Goal: Check status: Check status

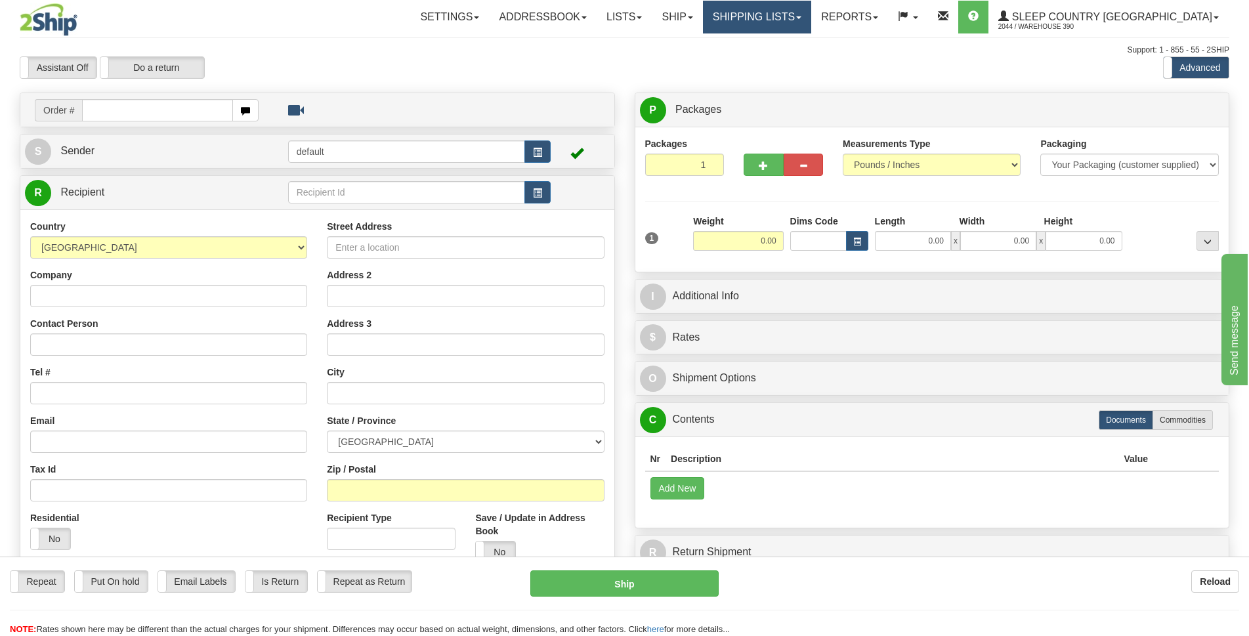
click at [812, 17] on link "Shipping lists" at bounding box center [757, 17] width 108 height 33
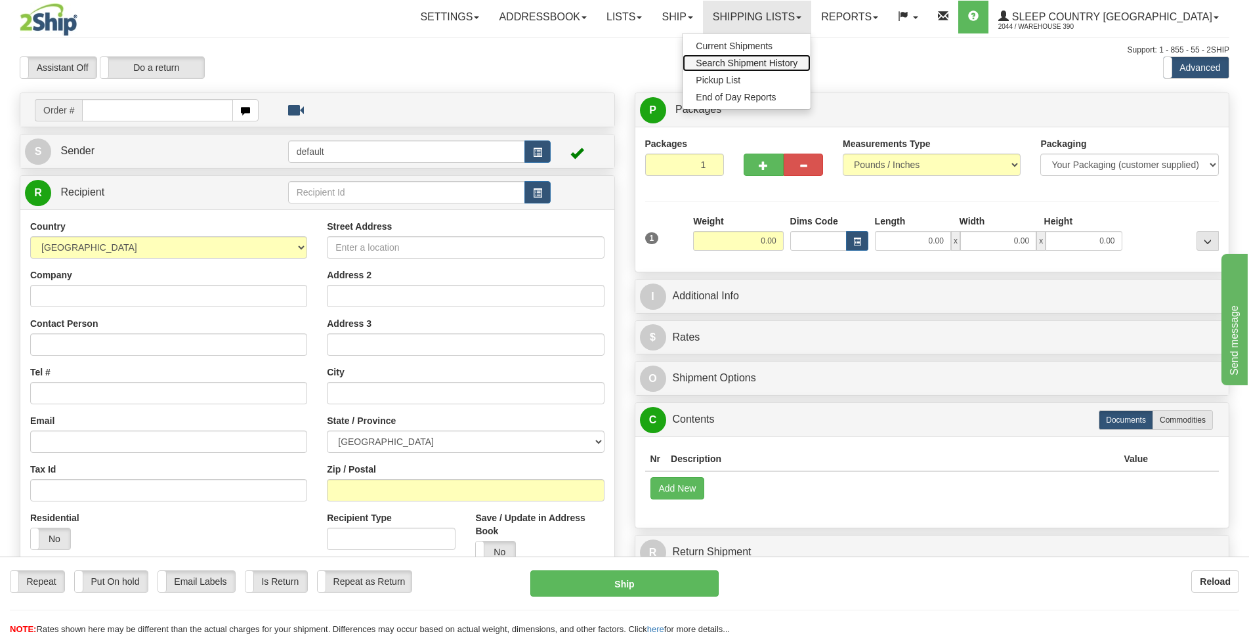
click at [798, 67] on span "Search Shipment History" at bounding box center [747, 63] width 102 height 11
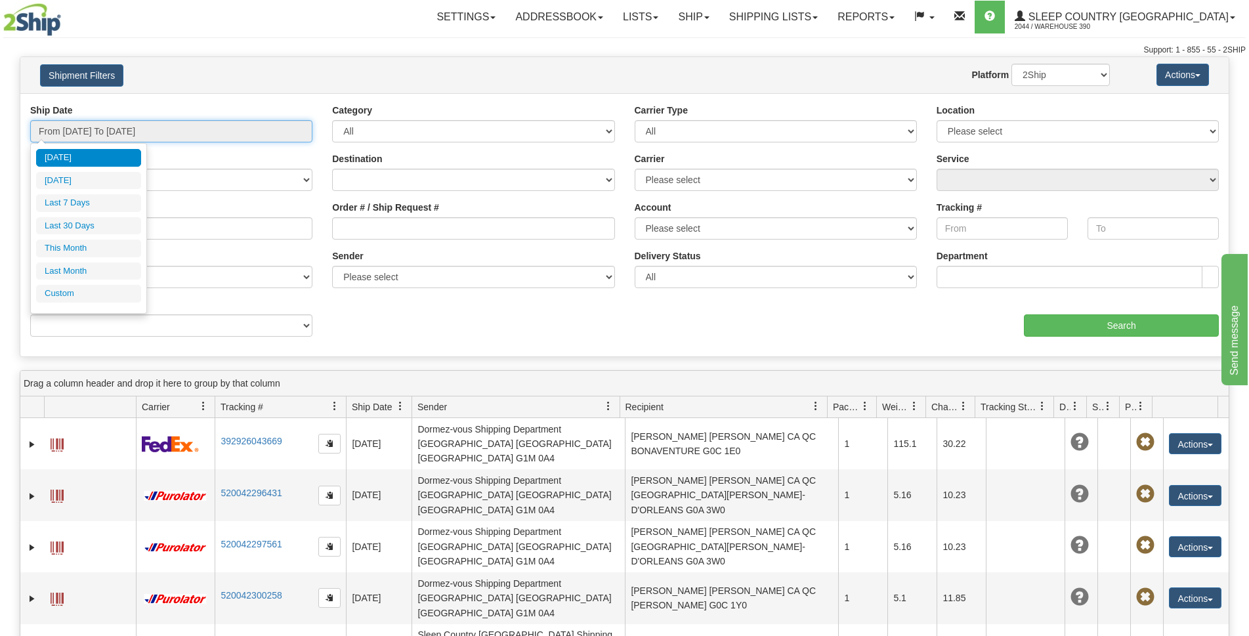
click at [271, 131] on input "From 09/05/2025 To 09/06/2025" at bounding box center [171, 131] width 282 height 22
click at [88, 204] on li "Last 7 Days" at bounding box center [88, 203] width 105 height 18
type input "From 08/31/2025 To 09/06/2025"
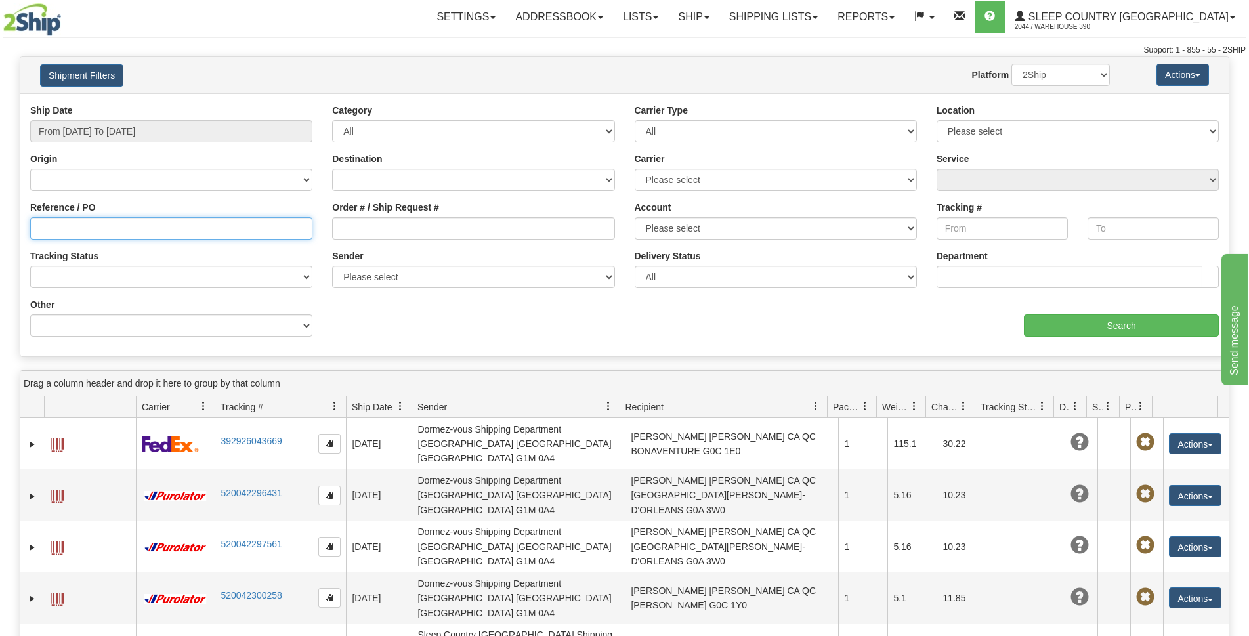
click at [138, 232] on input "Reference / PO" at bounding box center [171, 228] width 282 height 22
paste input "300I038281"
type input "300I038281"
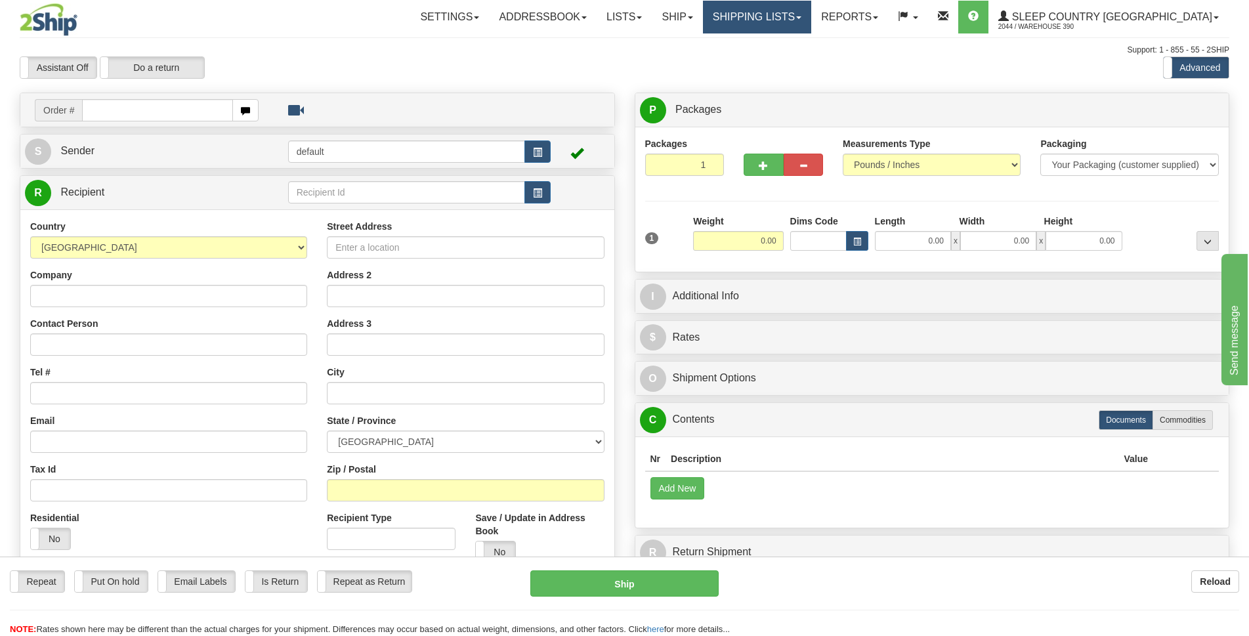
click at [812, 17] on link "Shipping lists" at bounding box center [757, 17] width 108 height 33
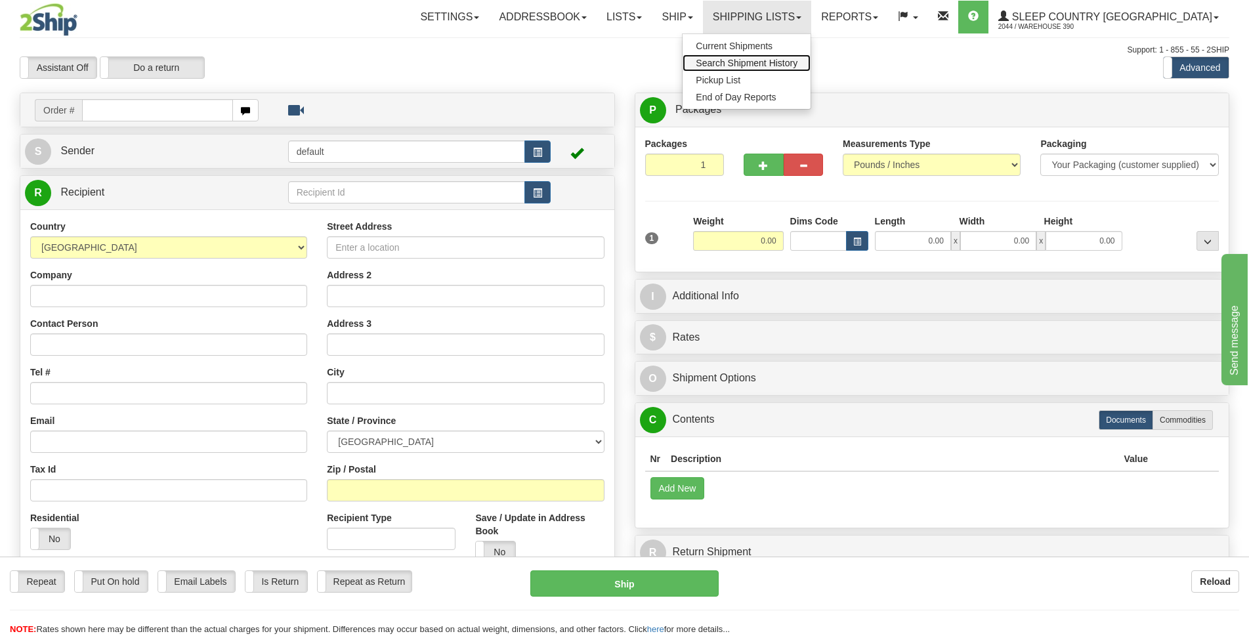
click at [795, 64] on span "Search Shipment History" at bounding box center [747, 63] width 102 height 11
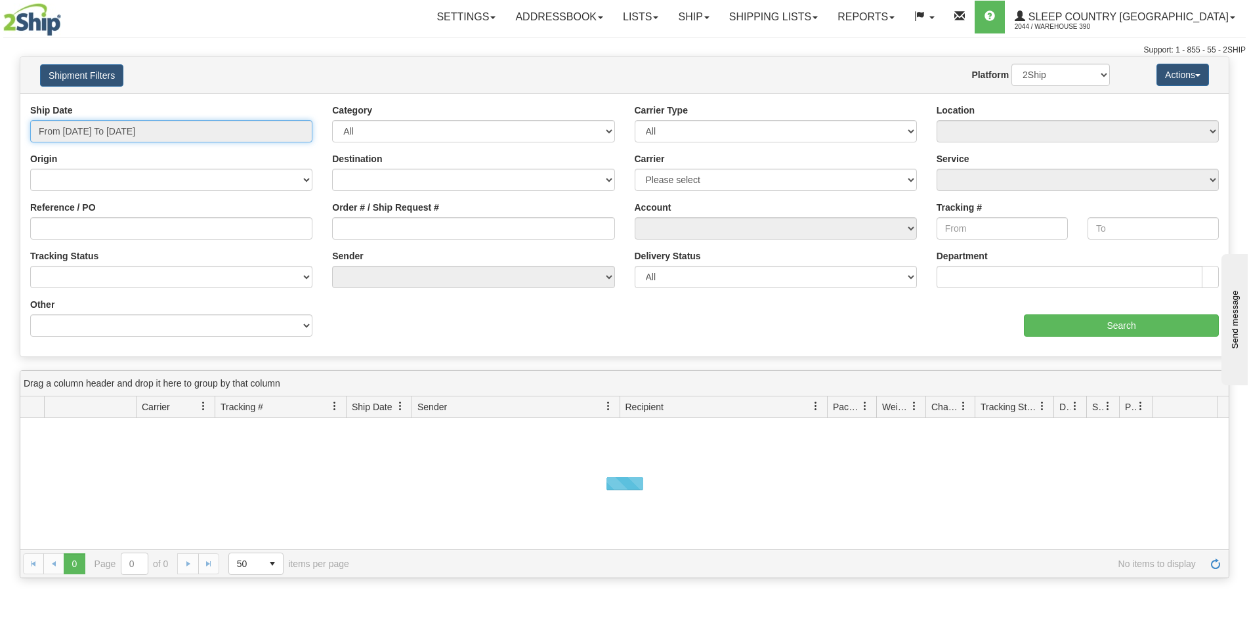
click at [148, 135] on input "From 09/05/2025 To 09/06/2025" at bounding box center [171, 131] width 282 height 22
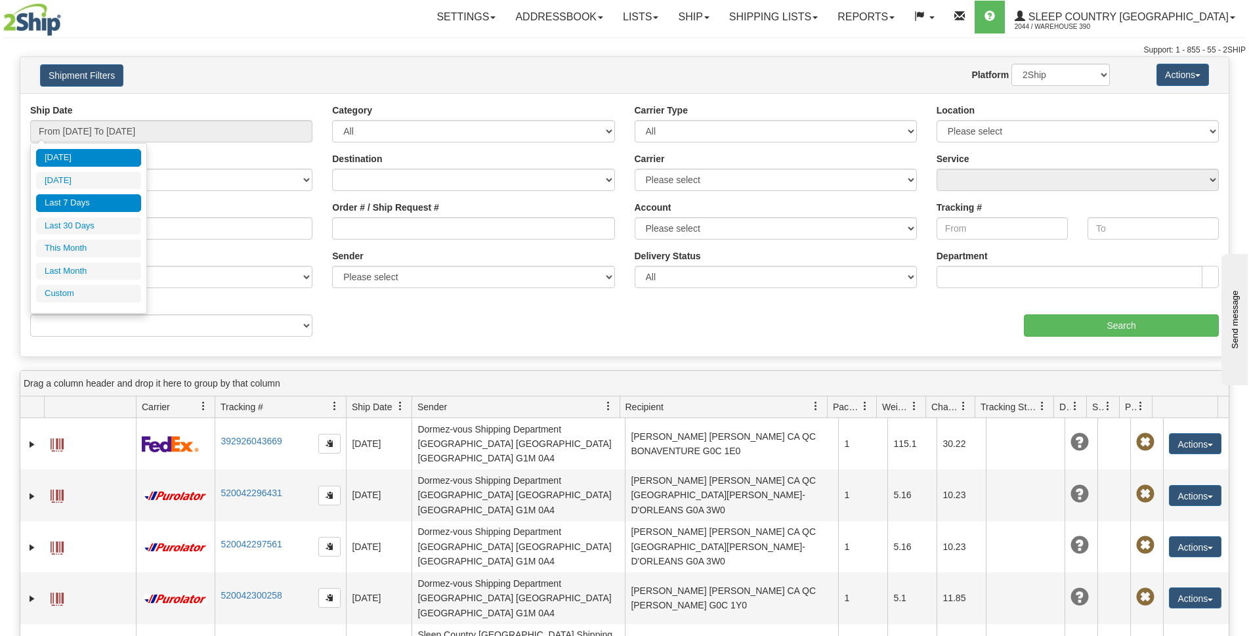
click at [100, 205] on li "Last 7 Days" at bounding box center [88, 203] width 105 height 18
type input "From 08/31/2025 To 09/06/2025"
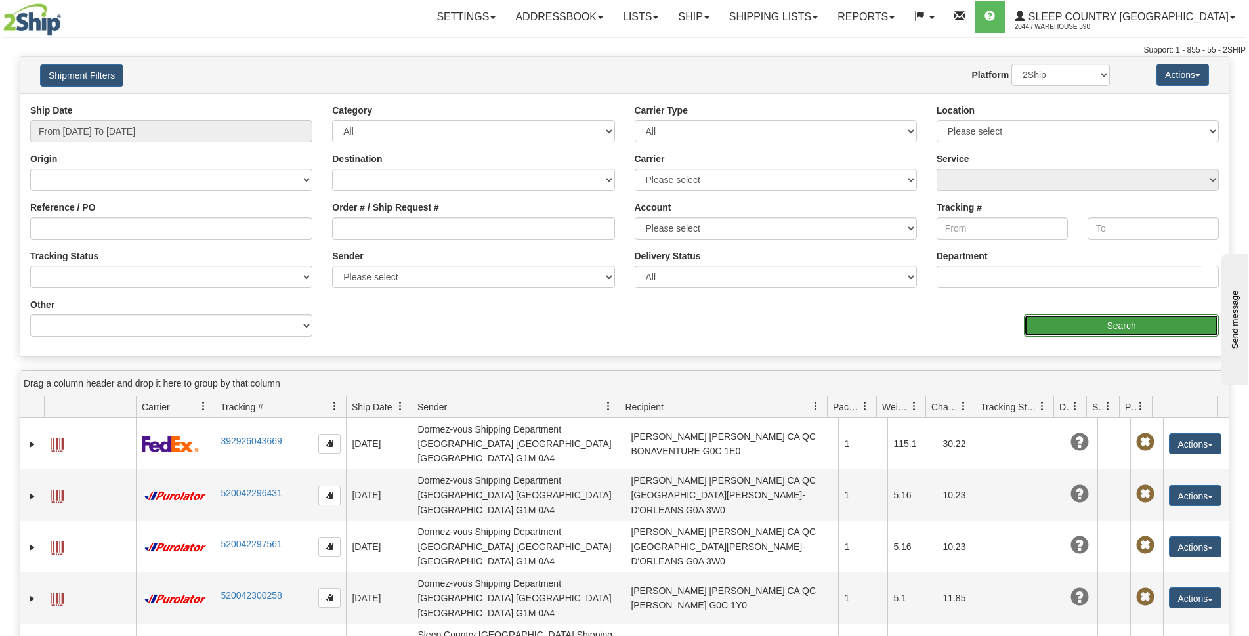
click at [1111, 333] on input "Search" at bounding box center [1121, 325] width 195 height 22
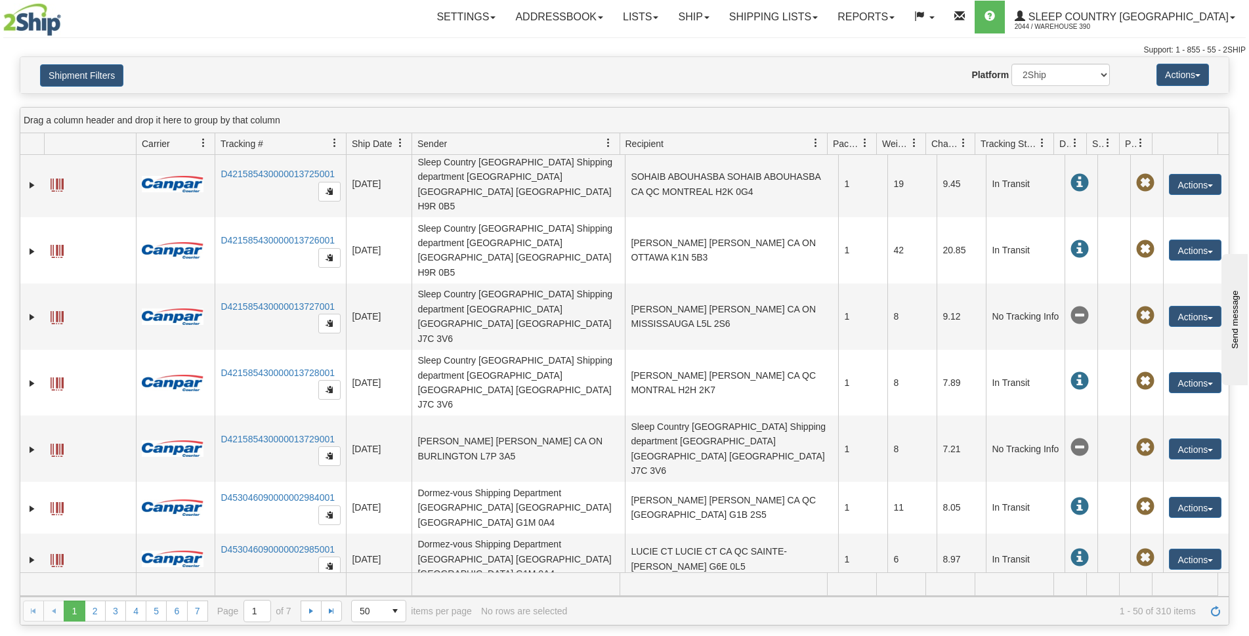
scroll to position [197, 0]
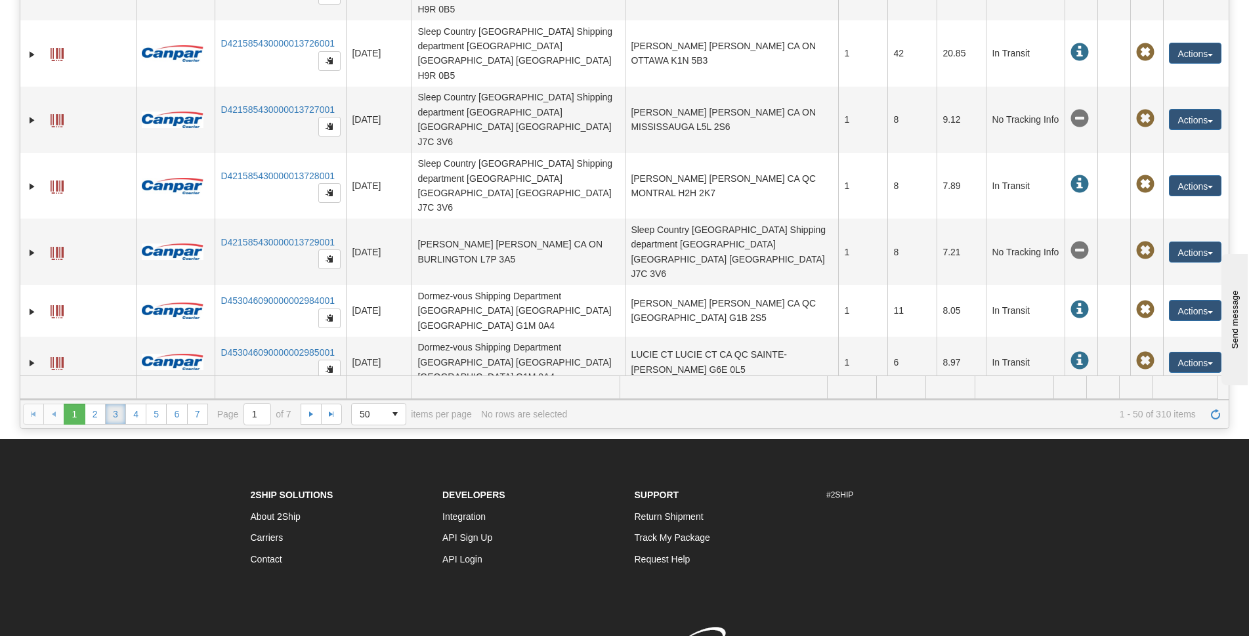
click at [114, 416] on link "3" at bounding box center [115, 414] width 21 height 21
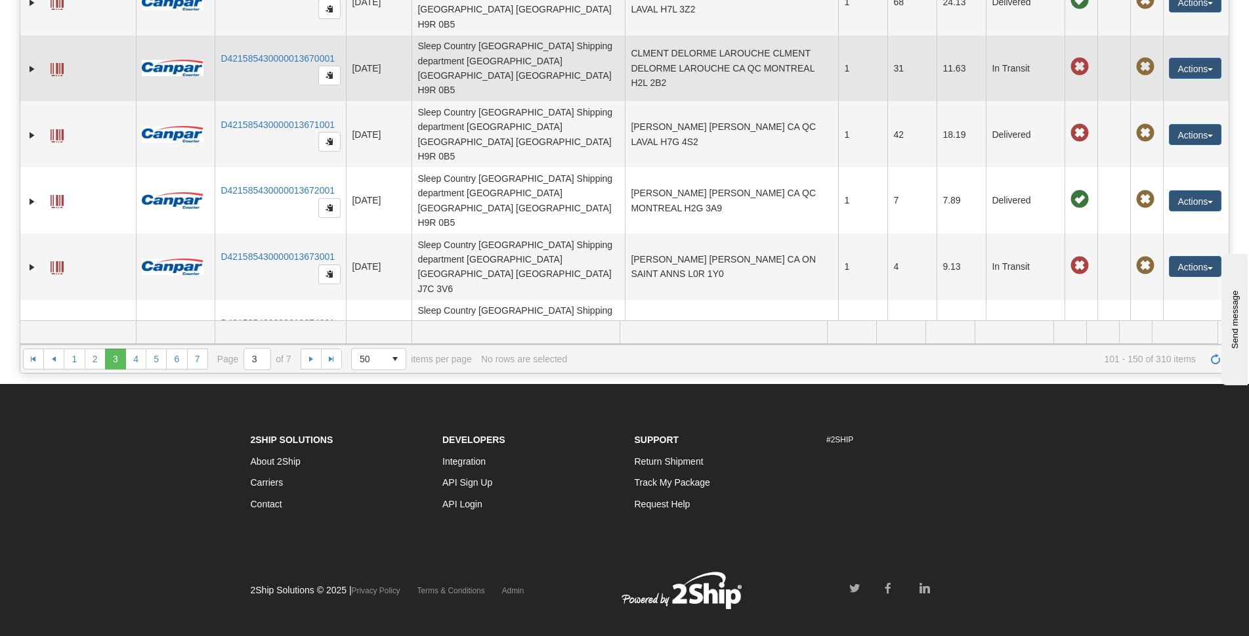
scroll to position [0, 0]
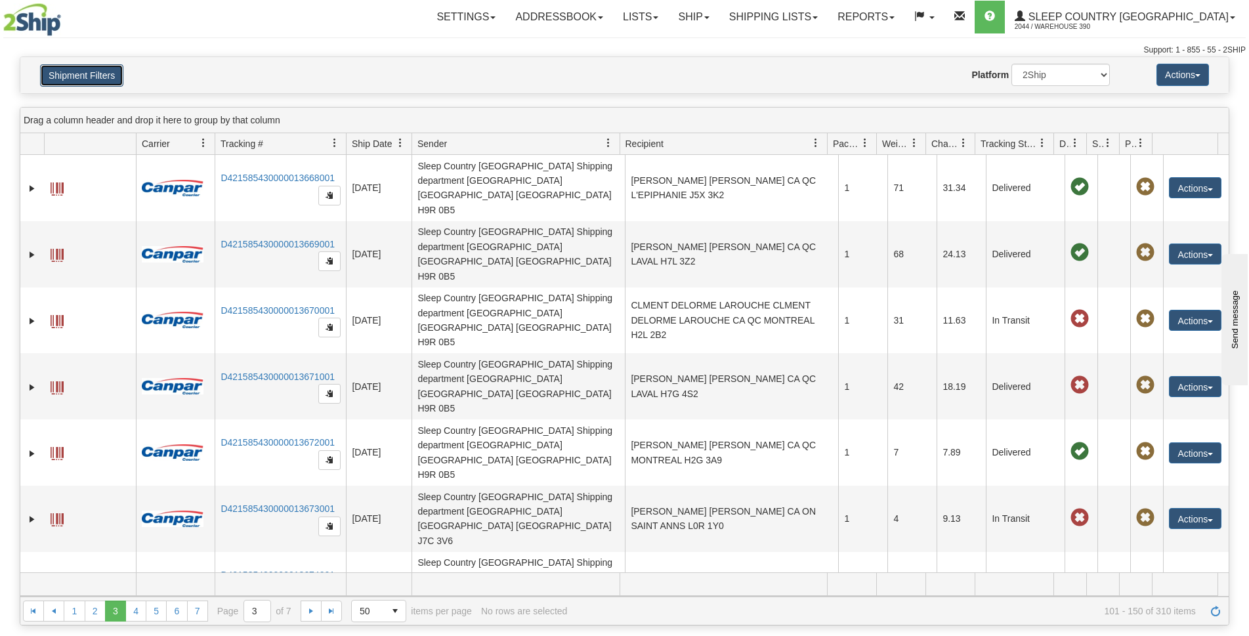
click at [106, 74] on button "Shipment Filters" at bounding box center [81, 75] width 83 height 22
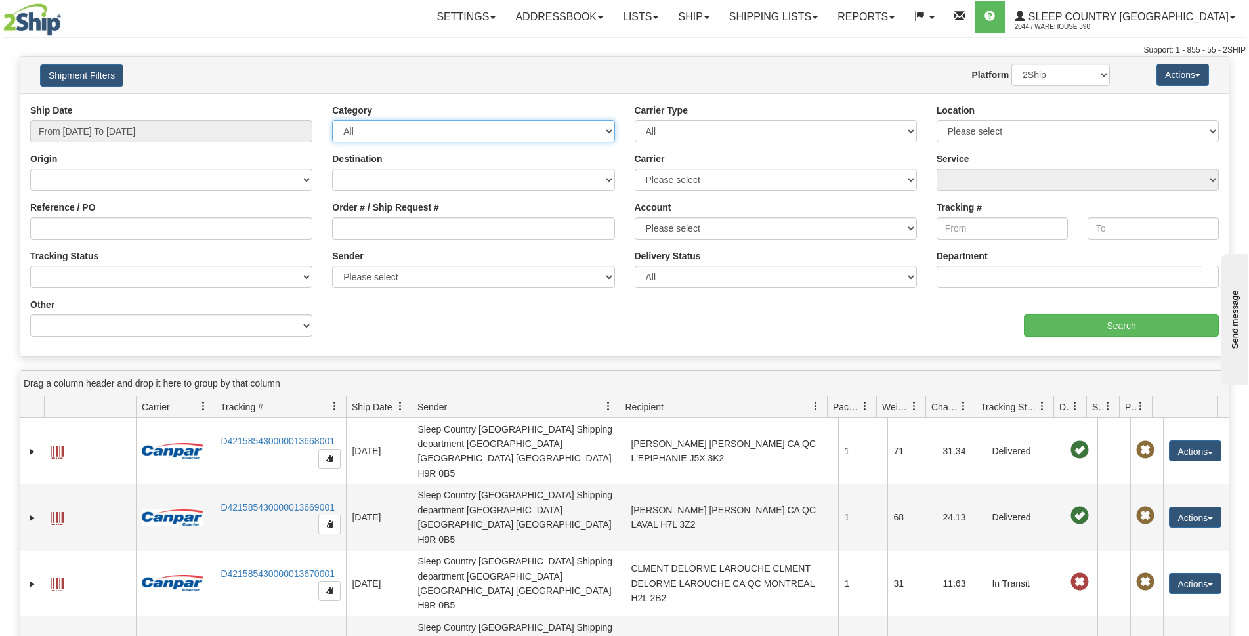
click at [605, 135] on select "All Inbound Outbound" at bounding box center [473, 131] width 282 height 22
click at [203, 181] on select "Canada United States Mexico Puerto Rico Romania Australia New Zealand SouthAfri…" at bounding box center [171, 180] width 282 height 22
click at [527, 332] on div "Ship Date From 08/31/2025 To 09/06/2025 Category All Inbound Outbound Carrier T…" at bounding box center [624, 225] width 1209 height 243
click at [303, 274] on select "No Tracking Info Delivered In Transit Out For Delivery Exception Partial Delive…" at bounding box center [171, 277] width 282 height 22
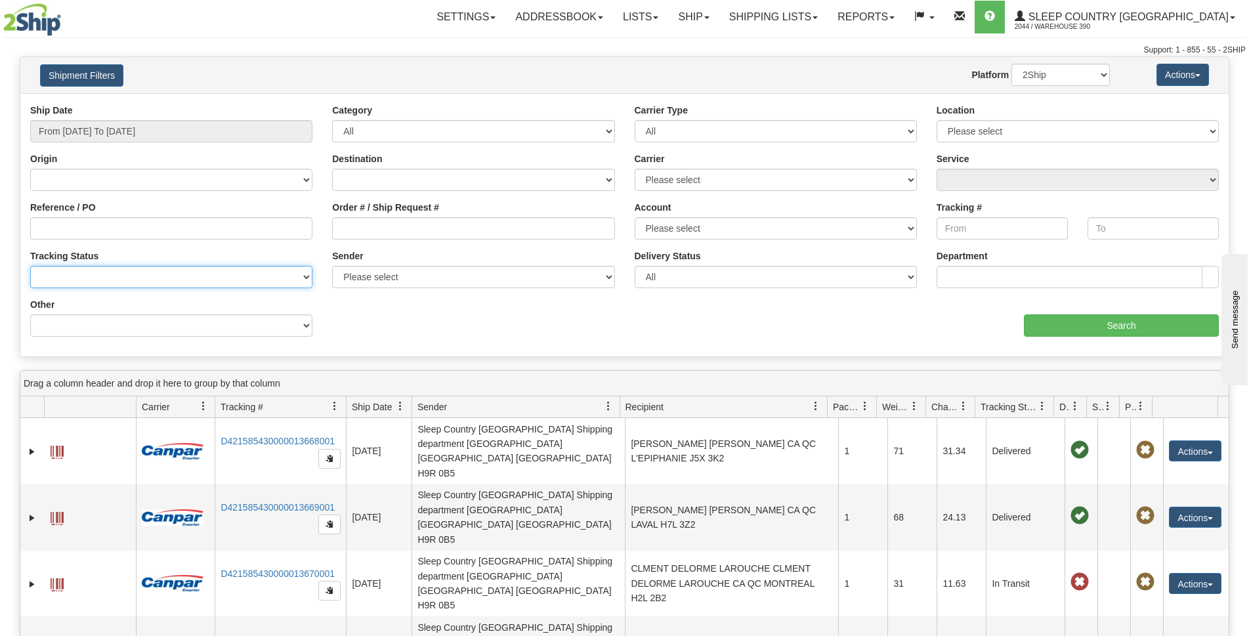
click at [307, 272] on select "No Tracking Info Delivered In Transit Out For Delivery Exception Partial Delive…" at bounding box center [171, 277] width 282 height 22
click at [297, 326] on select "Billing Account # Billing Type BOL # (LTL) Commodity Or Documents Consolidation…" at bounding box center [171, 325] width 282 height 22
click at [299, 326] on select "Billing Account # Billing Type BOL # (LTL) Commodity Or Documents Consolidation…" at bounding box center [171, 325] width 282 height 22
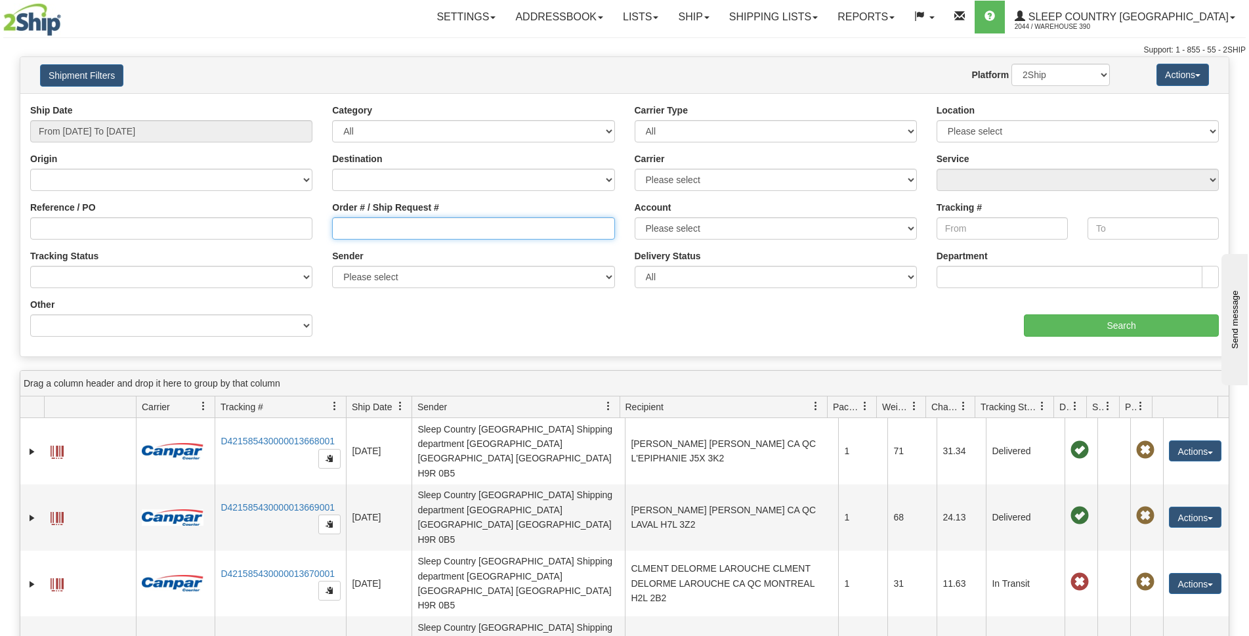
click at [357, 232] on input "Order # / Ship Request #" at bounding box center [473, 228] width 282 height 22
paste input "300I038281"
type input "300I038281"
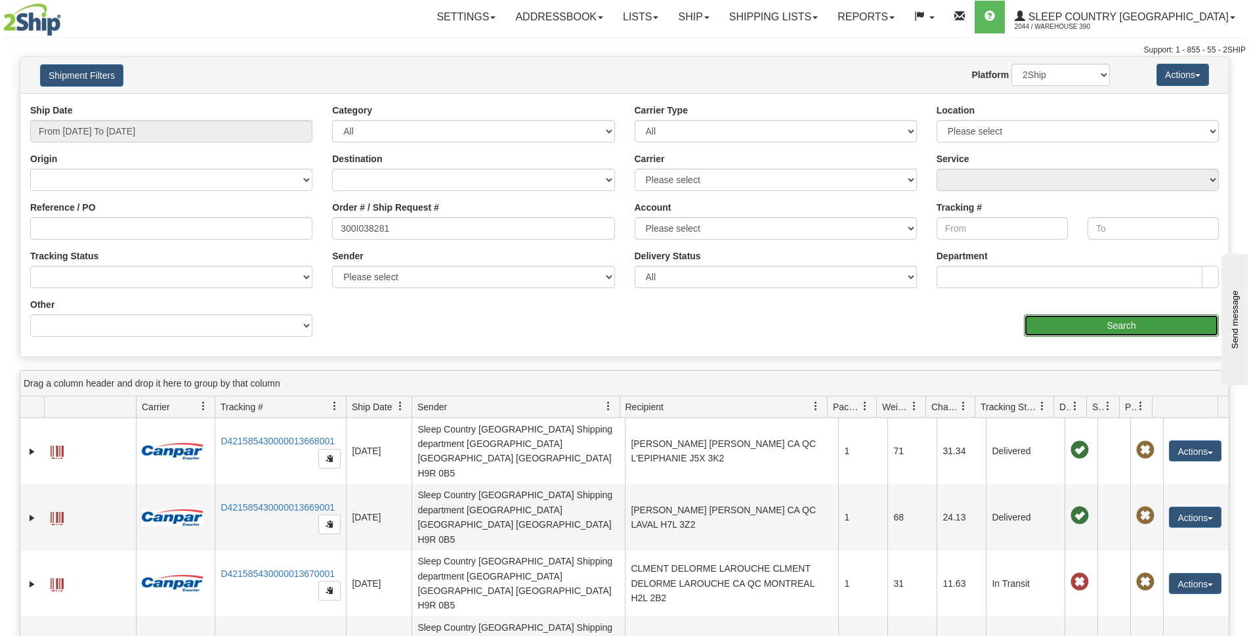
click at [1115, 317] on input "Search" at bounding box center [1121, 325] width 195 height 22
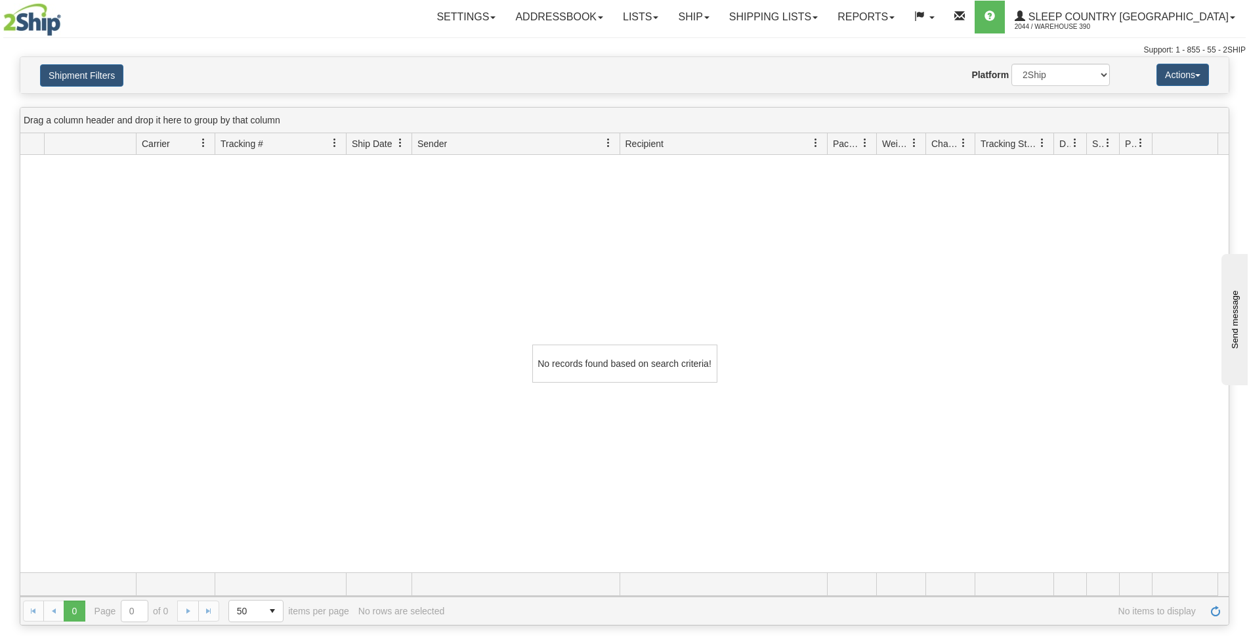
click at [72, 63] on div "Shipment Filters Website Agent Nothing selected Client User Platform 2Ship Impo…" at bounding box center [624, 75] width 1209 height 36
click at [76, 66] on button "Shipment Filters" at bounding box center [81, 75] width 83 height 22
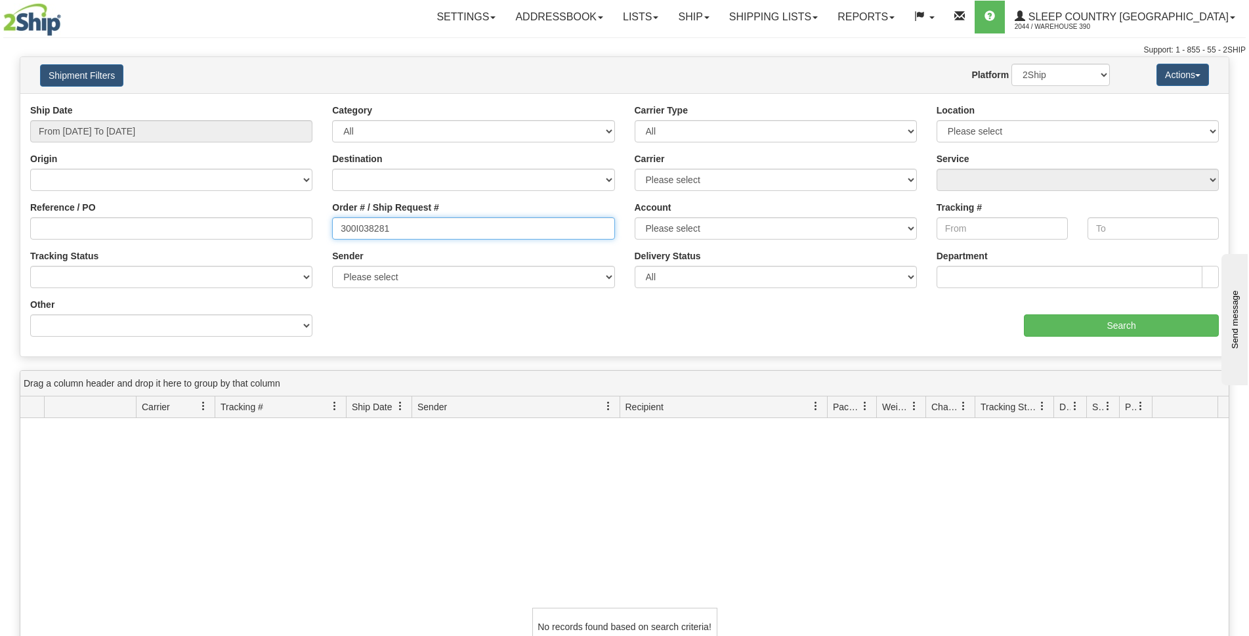
drag, startPoint x: 408, startPoint y: 231, endPoint x: 222, endPoint y: 215, distance: 186.5
click at [222, 104] on div "Reference / PO Order # / Ship Request # 300I038281 Account Please select Canada…" at bounding box center [624, 104] width 1209 height 0
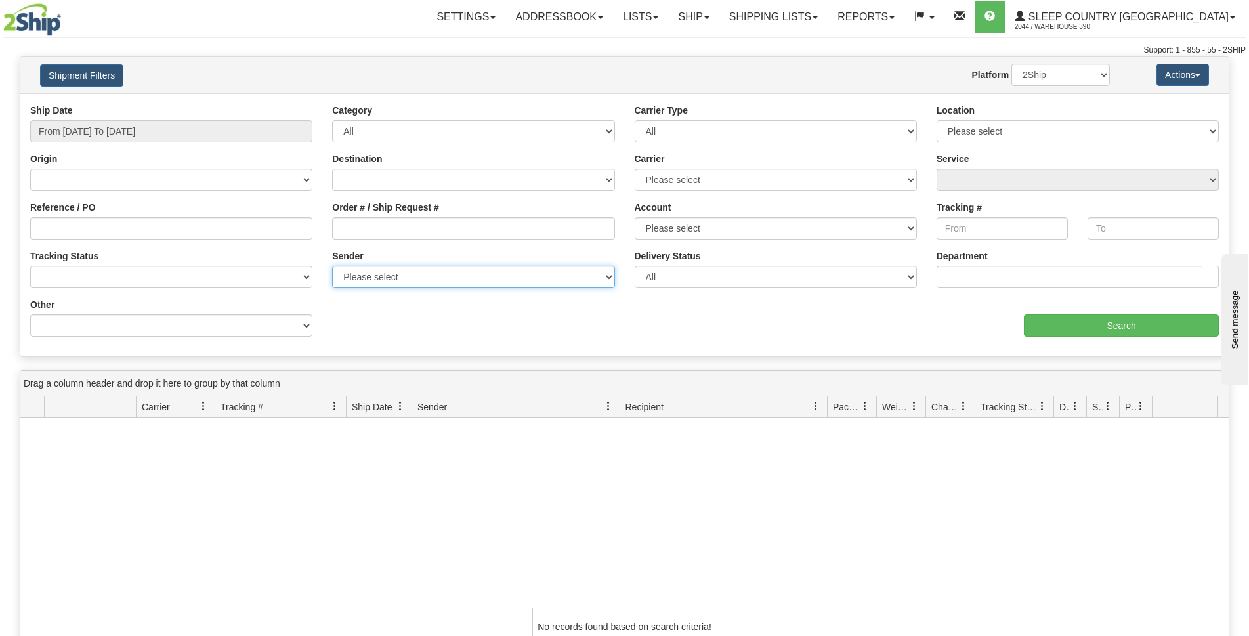
click at [429, 280] on select "Please select Sleep Country Canada, Warehouse 390 , (CA) Sleep Country Canada, …" at bounding box center [473, 277] width 282 height 22
select select "32091"
click at [332, 266] on select "Please select Sleep Country Canada, Warehouse 390 , (CA) Sleep Country Canada, …" at bounding box center [473, 277] width 282 height 22
click at [1073, 329] on input "Search" at bounding box center [1121, 325] width 195 height 22
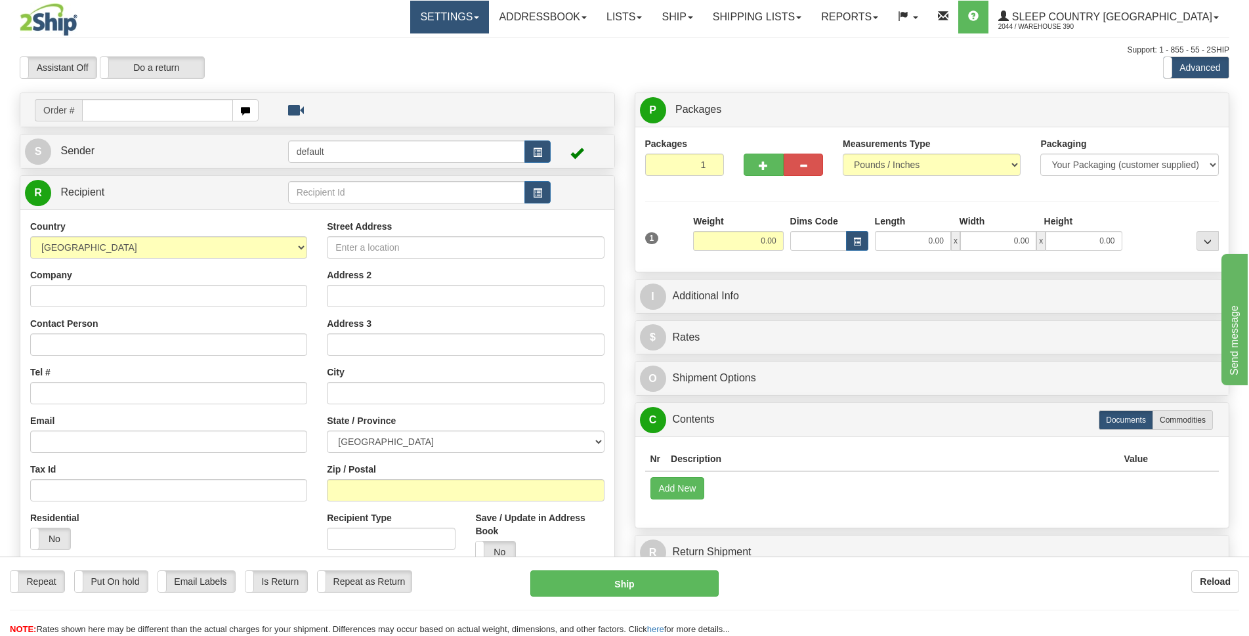
click at [489, 22] on link "Settings" at bounding box center [449, 17] width 79 height 33
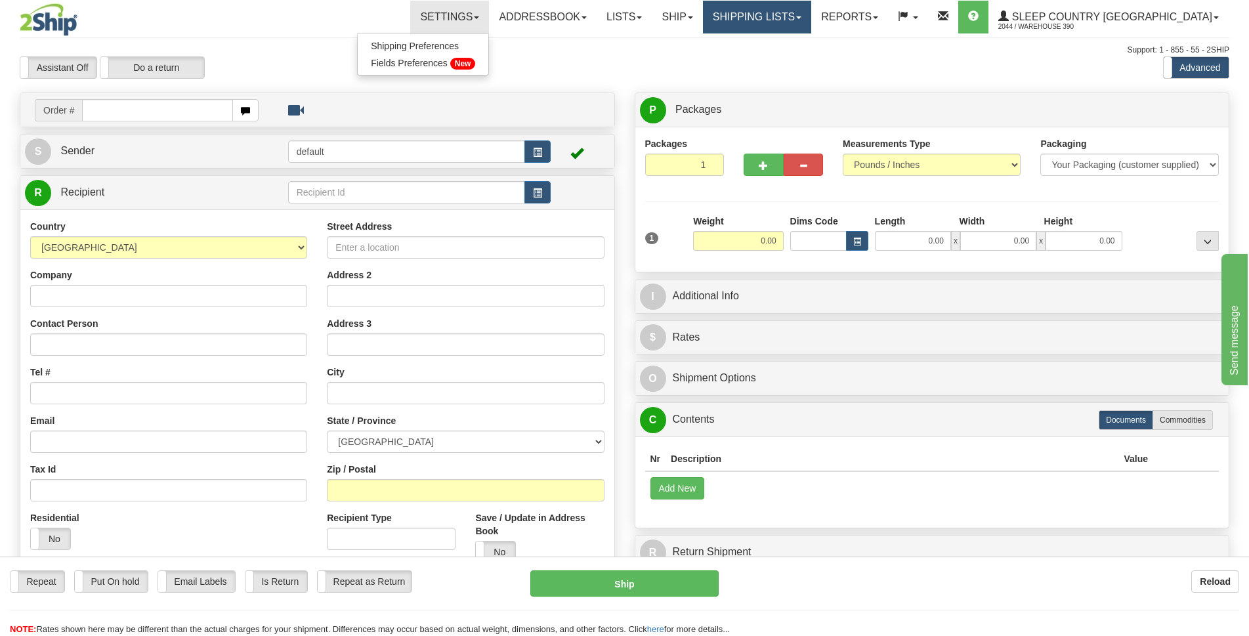
click at [804, 30] on link "Shipping lists" at bounding box center [757, 17] width 108 height 33
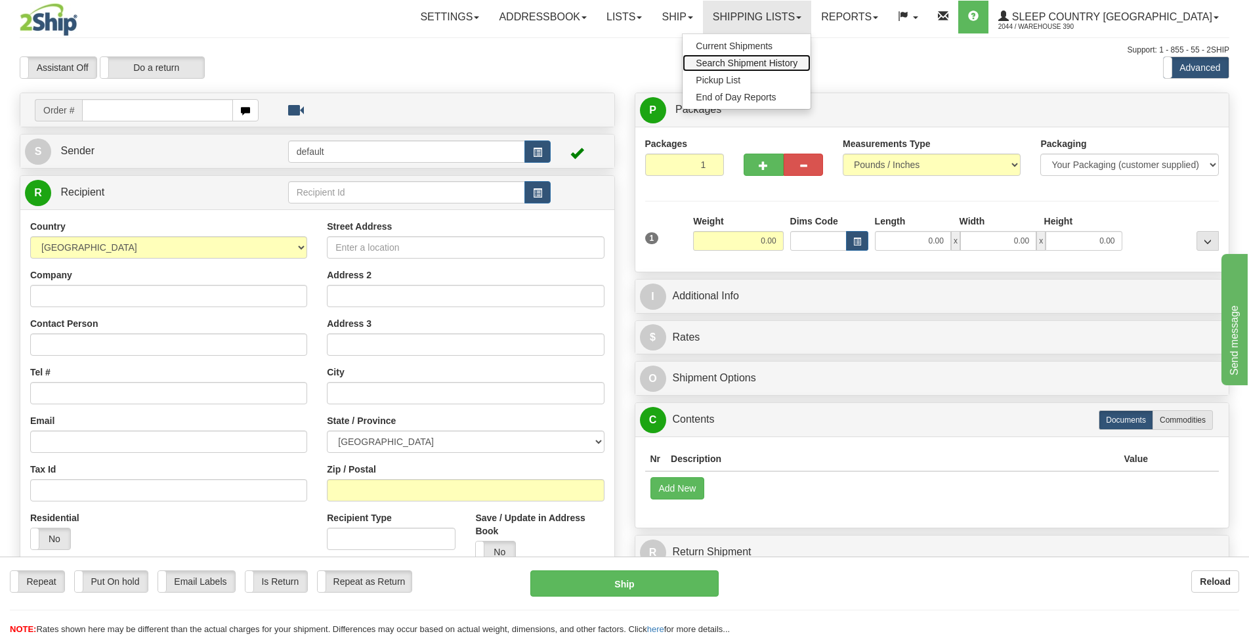
click at [789, 61] on span "Search Shipment History" at bounding box center [747, 63] width 102 height 11
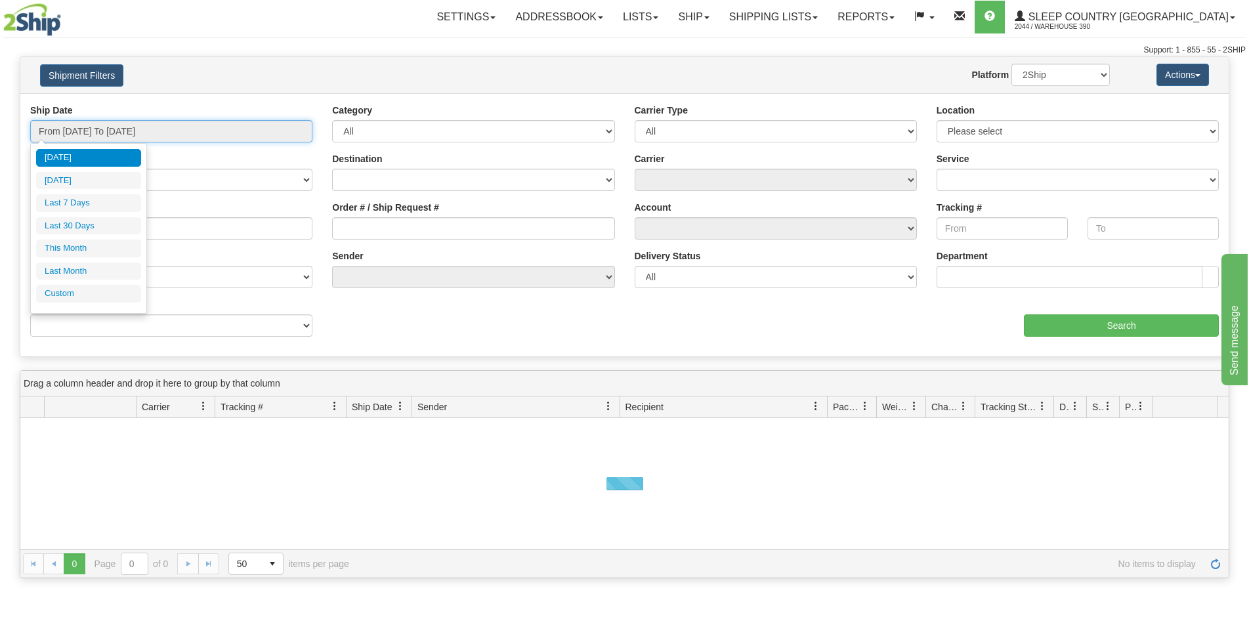
click at [185, 138] on input "From [DATE] To [DATE]" at bounding box center [171, 131] width 282 height 22
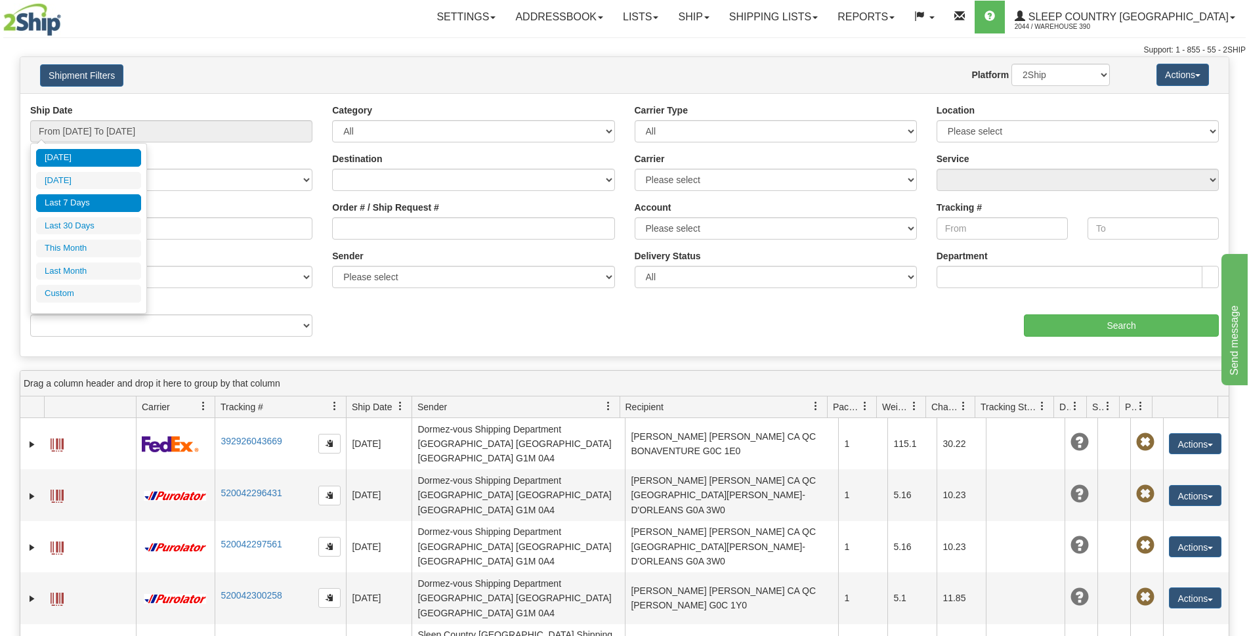
click at [108, 205] on li "Last 7 Days" at bounding box center [88, 203] width 105 height 18
type input "From [DATE] To [DATE]"
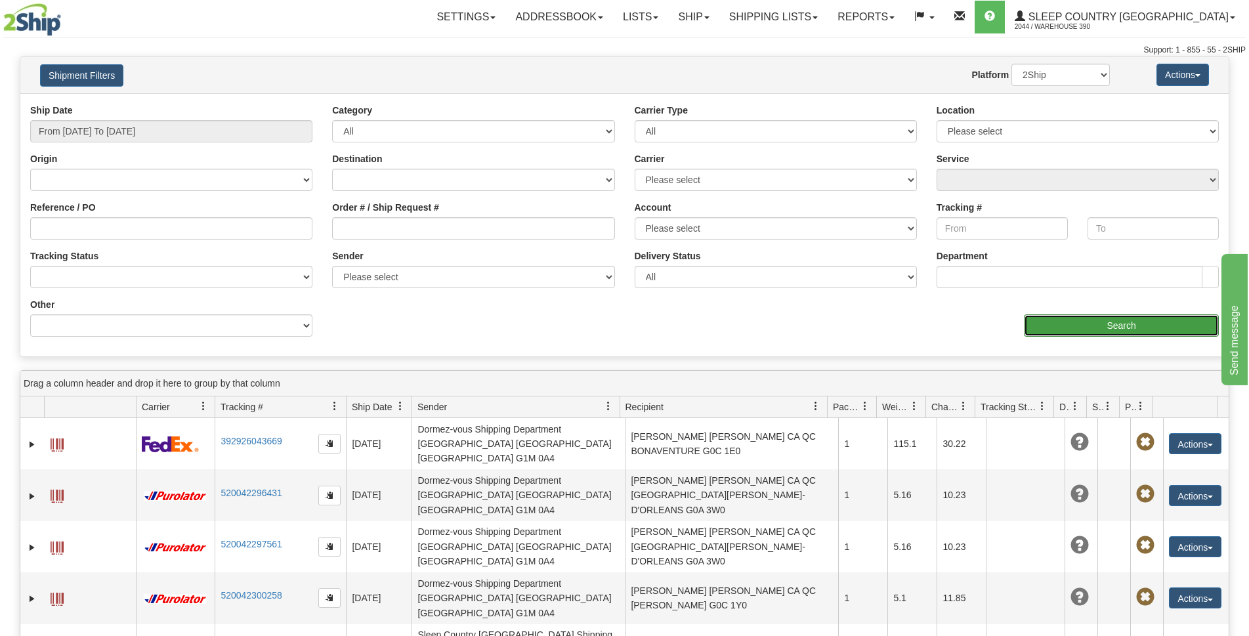
click at [1104, 325] on input "Search" at bounding box center [1121, 325] width 195 height 22
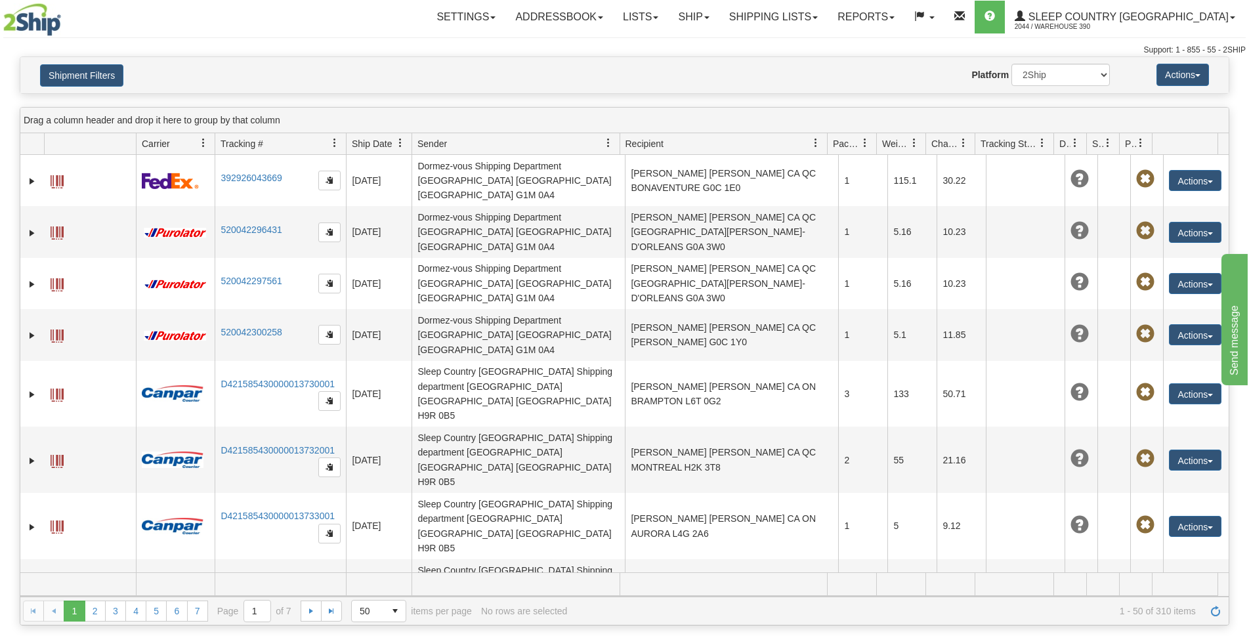
click at [400, 147] on span at bounding box center [400, 143] width 11 height 11
click at [376, 145] on span "Ship Date" at bounding box center [372, 143] width 40 height 13
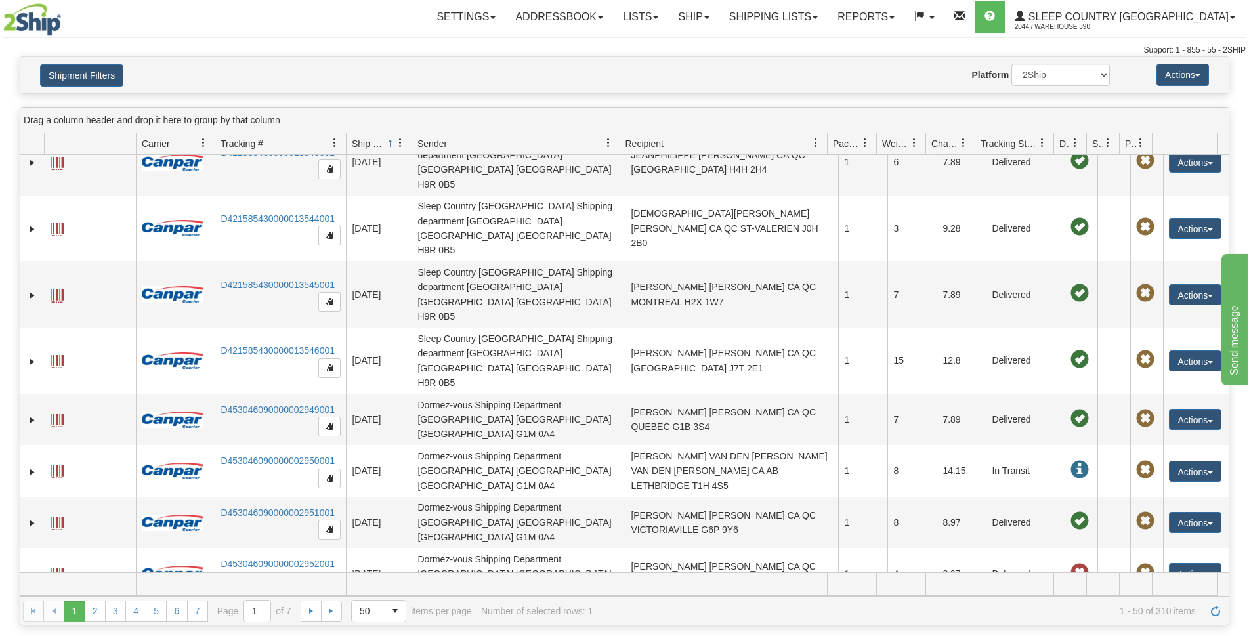
scroll to position [1248, 0]
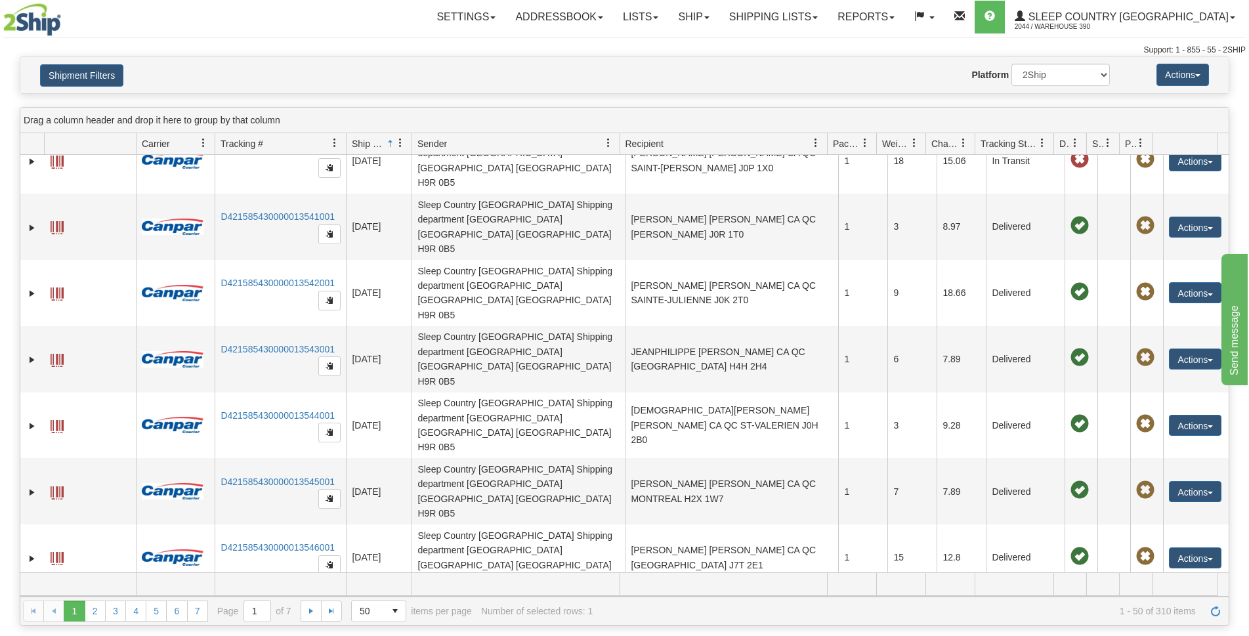
click at [674, 584] on td at bounding box center [724, 584] width 208 height 23
click at [815, 148] on span at bounding box center [816, 143] width 11 height 11
click at [853, 180] on span "Sort Ascending" at bounding box center [858, 172] width 105 height 35
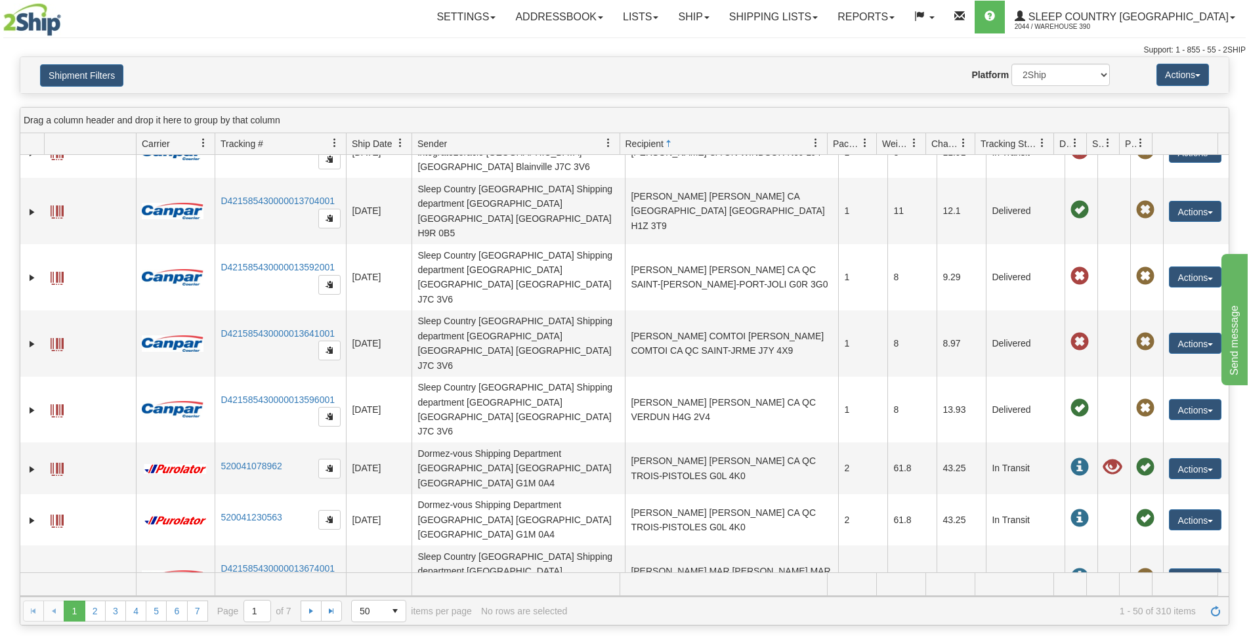
scroll to position [0, 0]
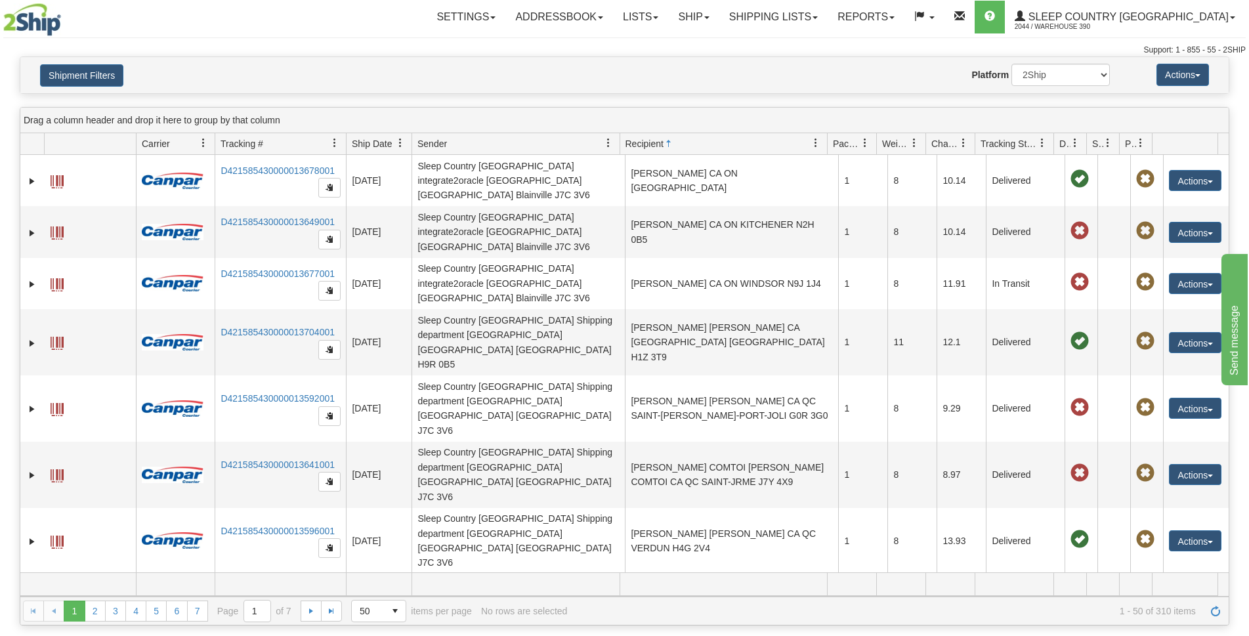
click at [386, 142] on span "Ship Date" at bounding box center [372, 143] width 40 height 13
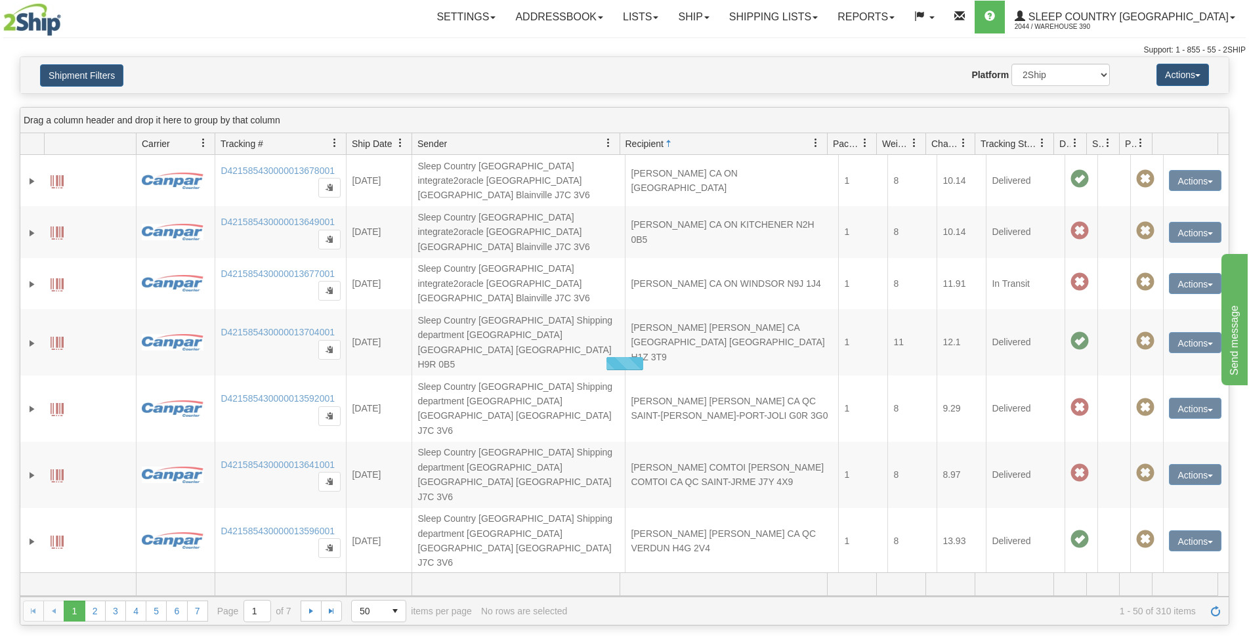
click at [405, 143] on span at bounding box center [400, 143] width 11 height 11
click at [427, 171] on span "Sort Ascending" at bounding box center [449, 172] width 70 height 13
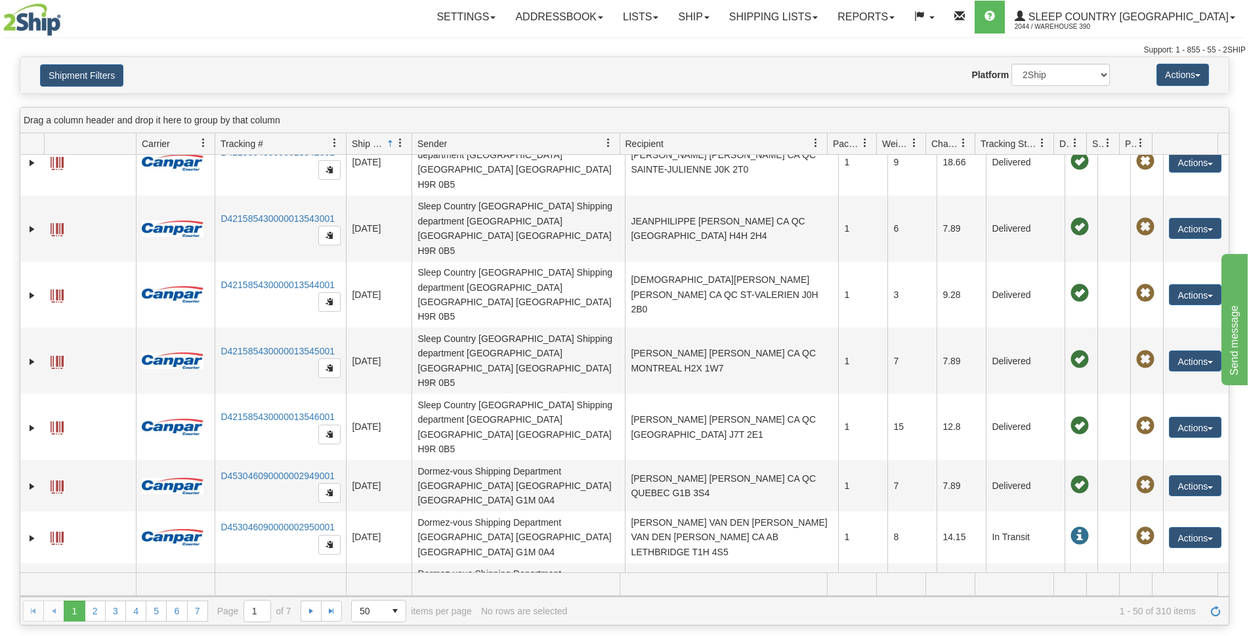
scroll to position [1444, 0]
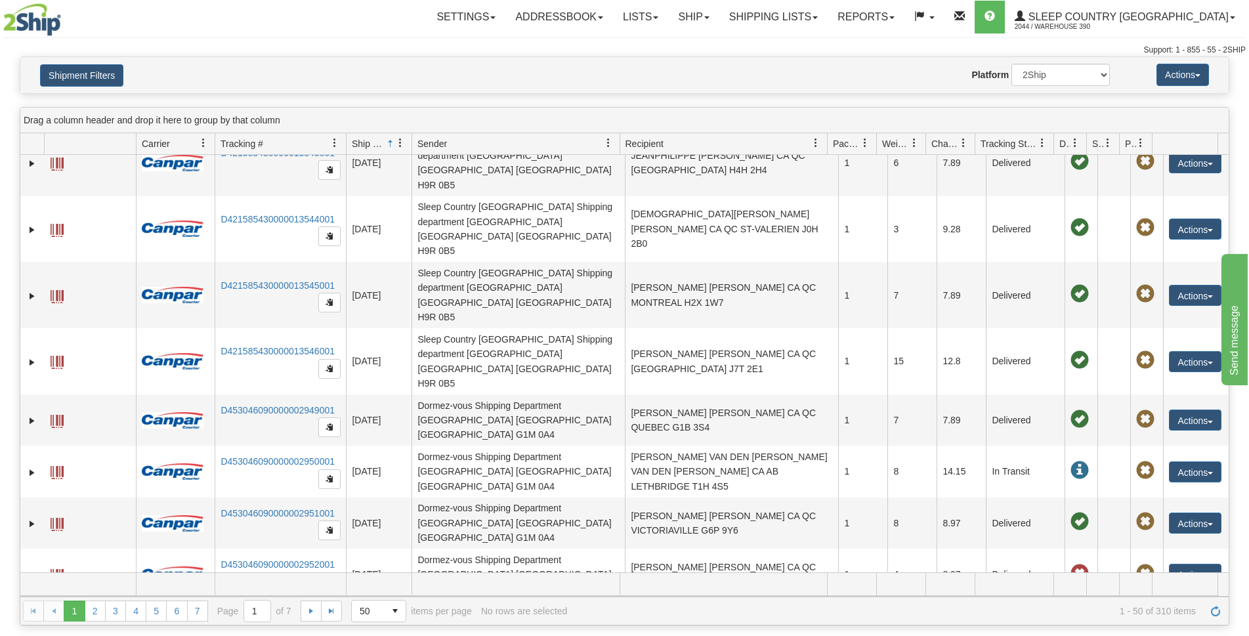
click at [604, 142] on span at bounding box center [608, 143] width 11 height 11
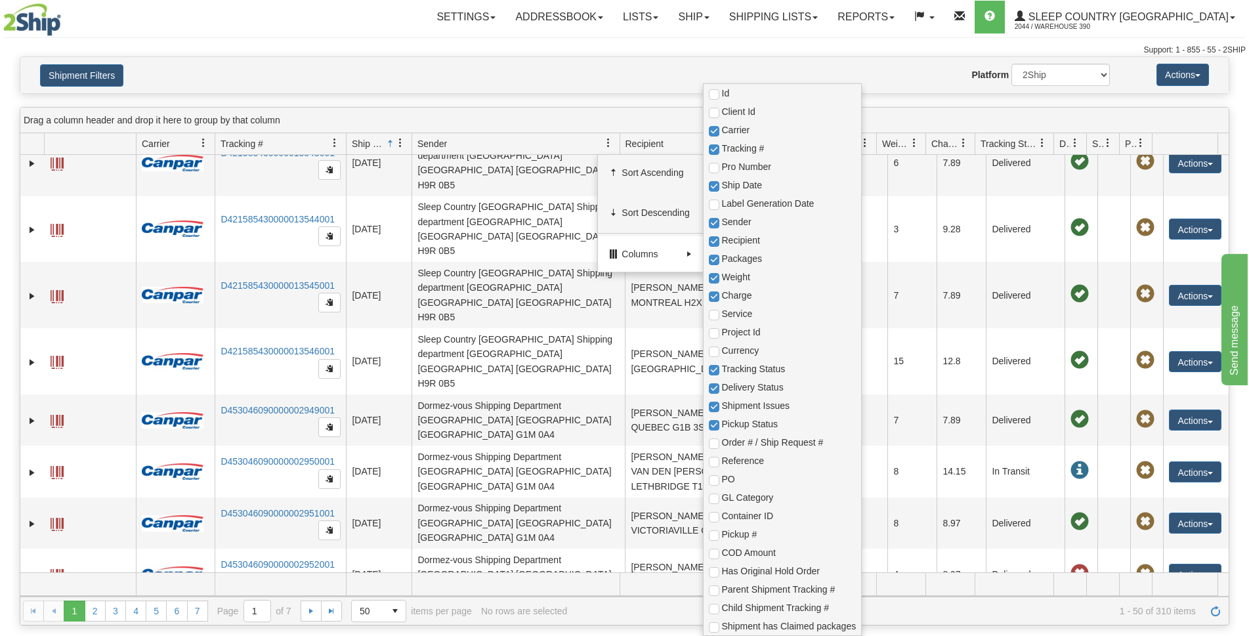
click at [685, 251] on span at bounding box center [689, 254] width 11 height 11
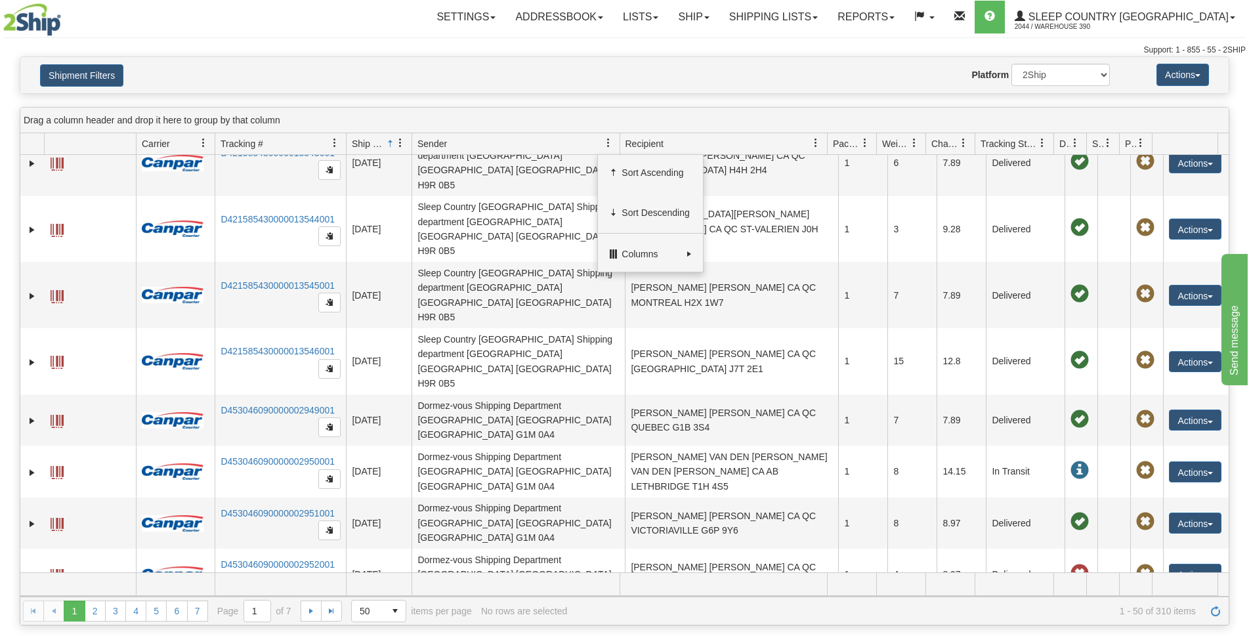
click at [439, 49] on div "Support: 1 - 855 - 55 - 2SHIP" at bounding box center [624, 50] width 1243 height 11
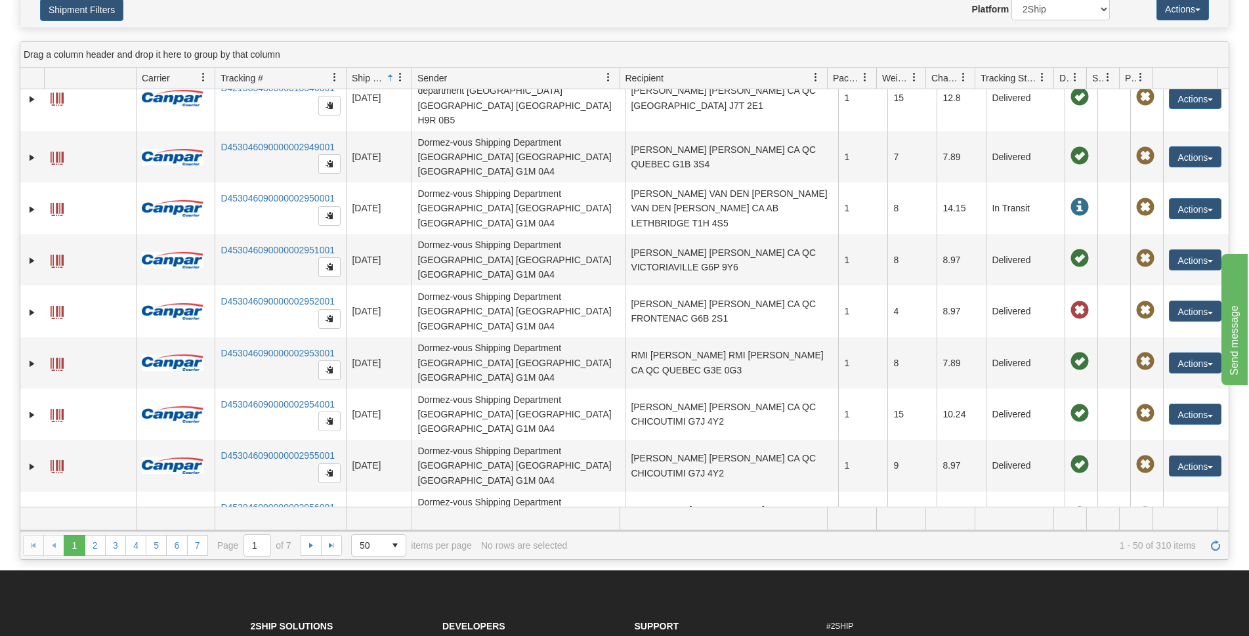
scroll to position [131, 0]
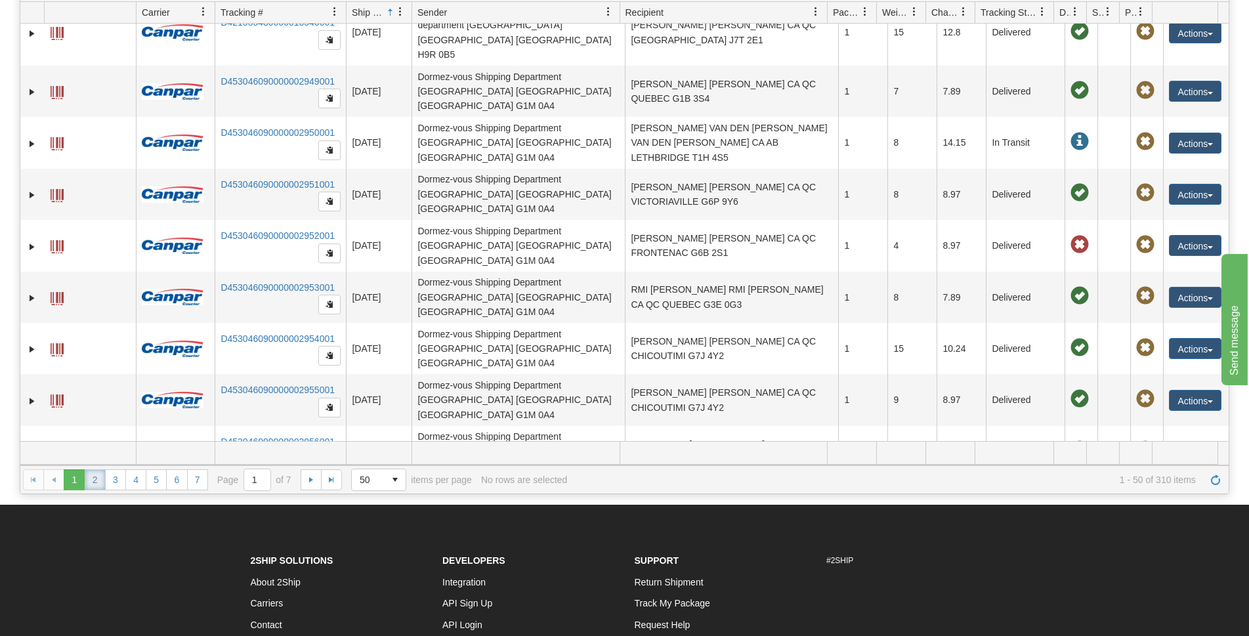
click at [91, 485] on link "2" at bounding box center [95, 479] width 21 height 21
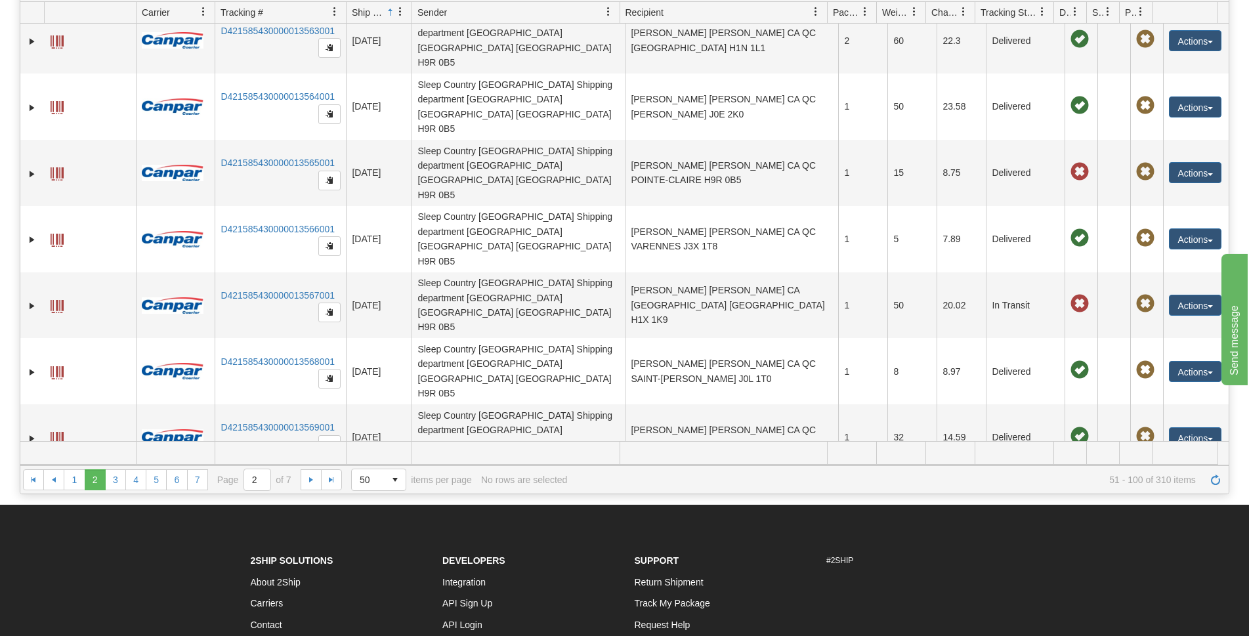
scroll to position [1664, 0]
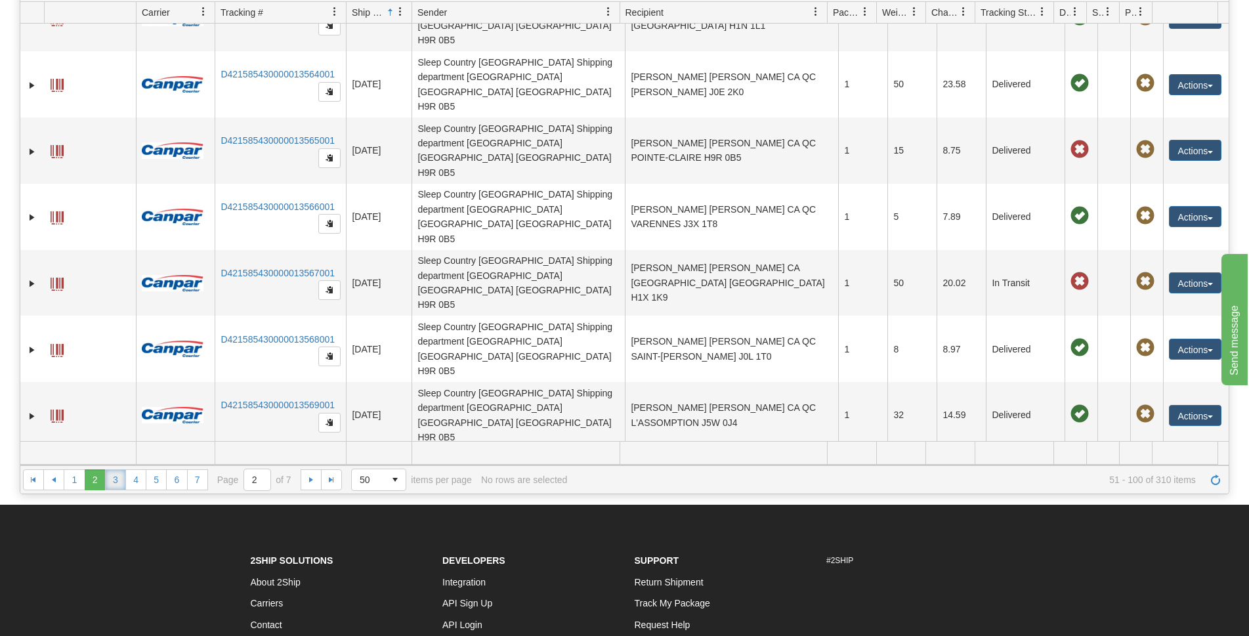
click at [115, 479] on link "3" at bounding box center [115, 479] width 21 height 21
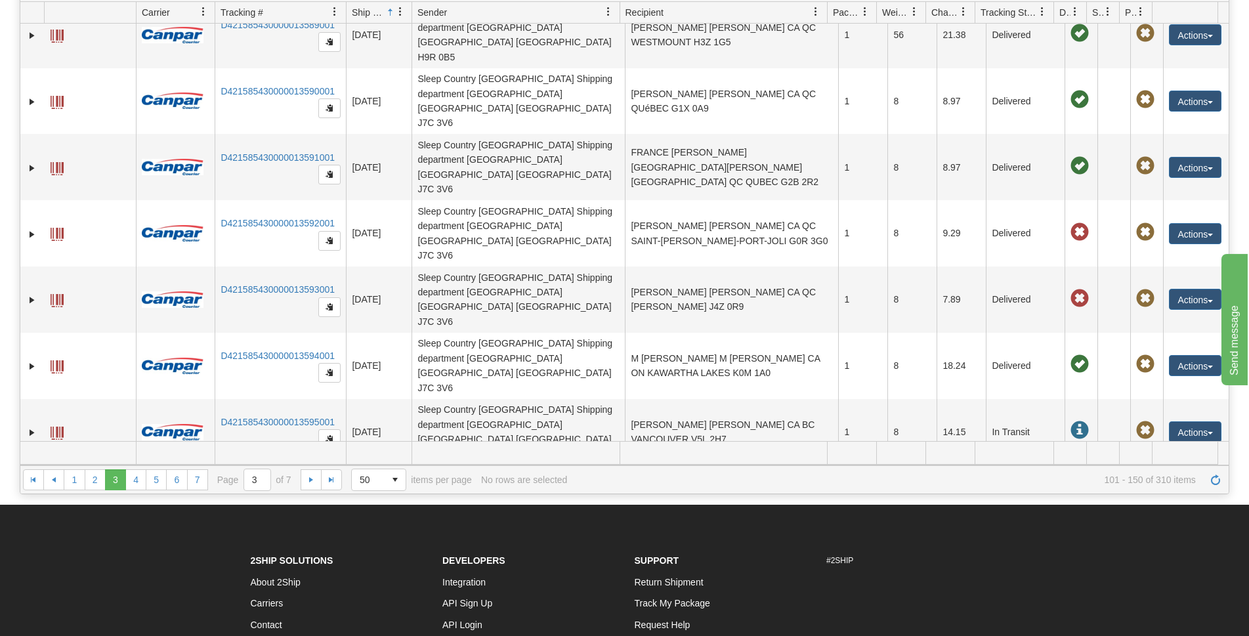
scroll to position [0, 0]
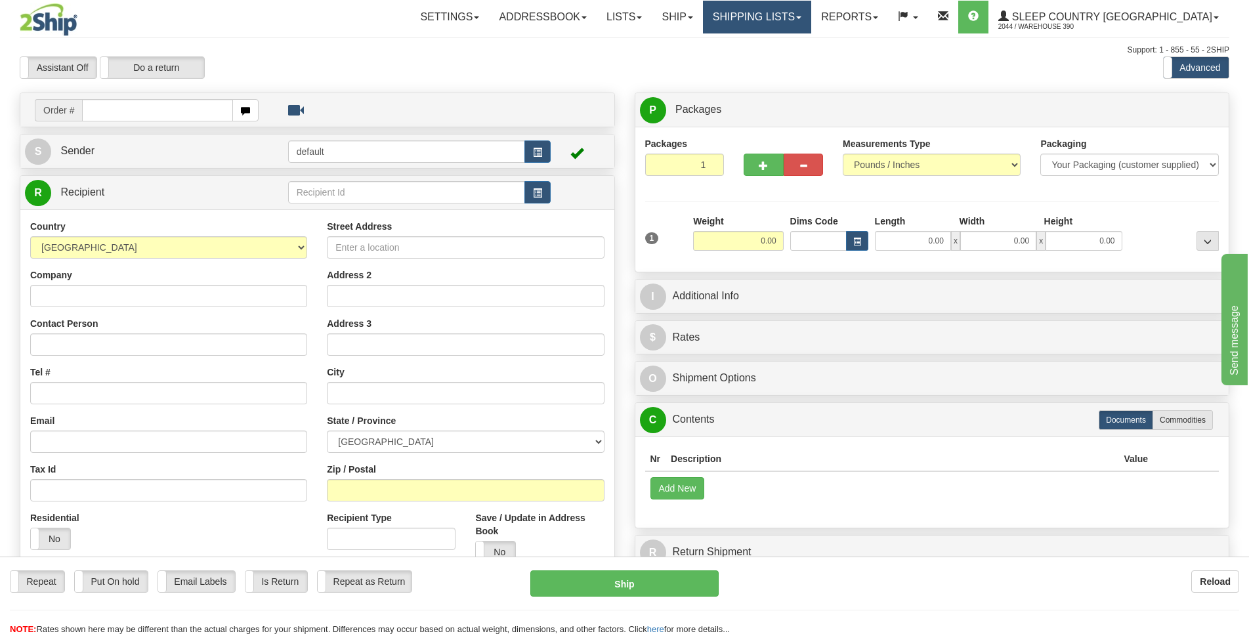
click at [812, 16] on link "Shipping lists" at bounding box center [757, 17] width 108 height 33
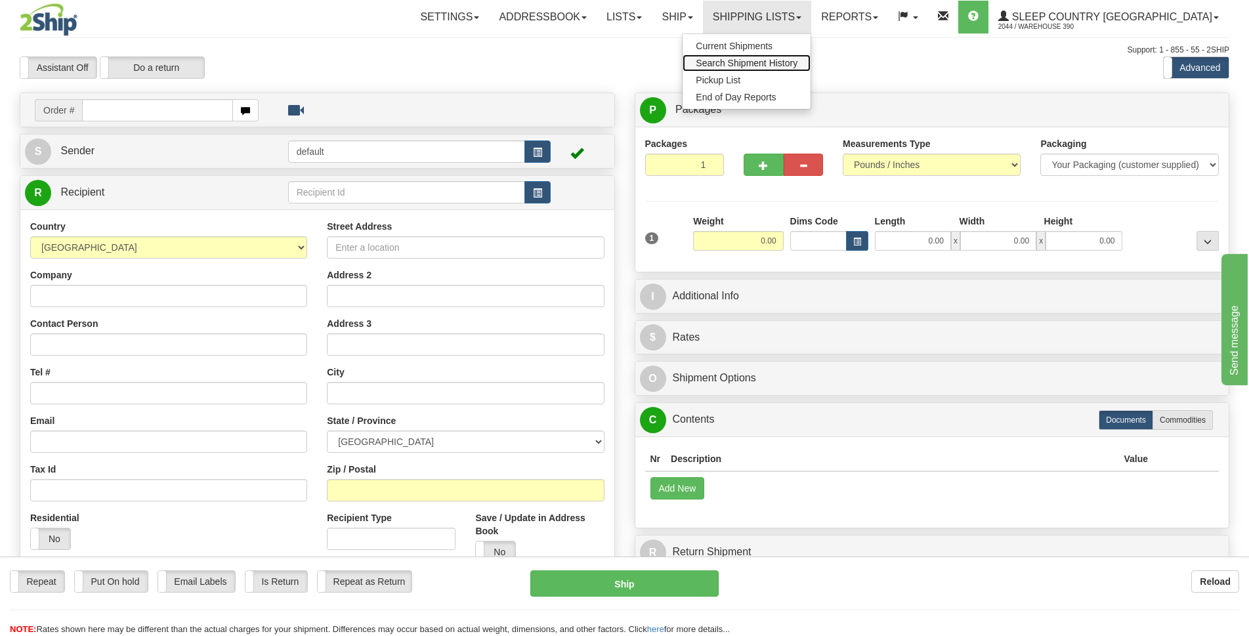
click at [798, 63] on span "Search Shipment History" at bounding box center [747, 63] width 102 height 11
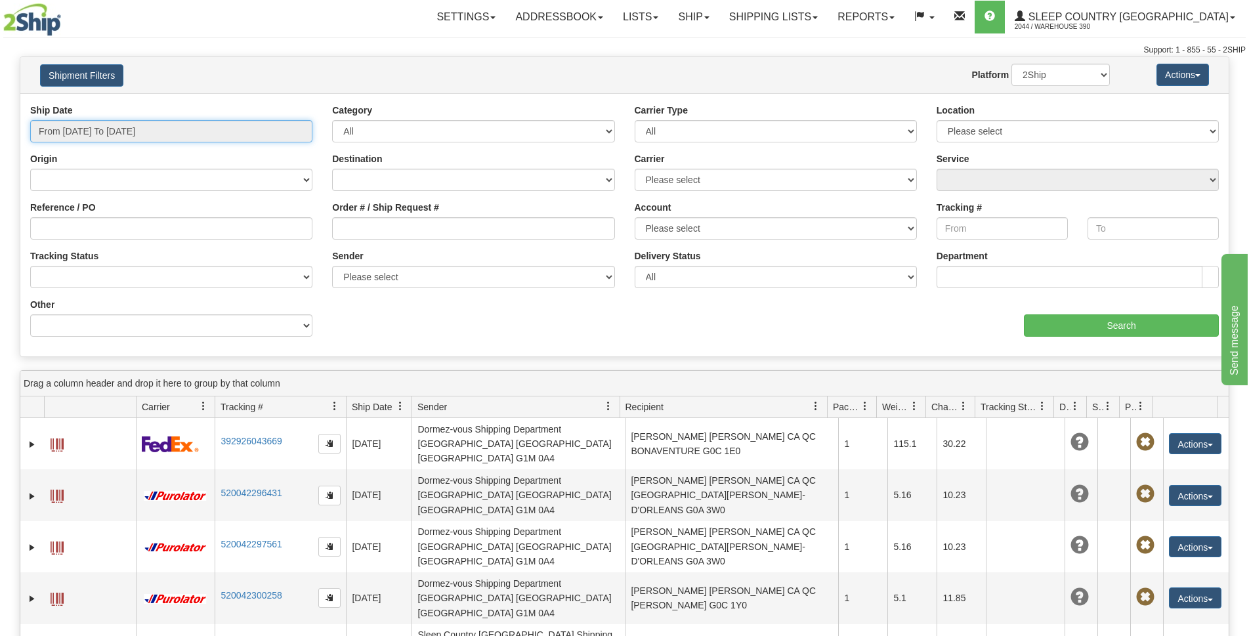
click at [115, 130] on input "From [DATE] To [DATE]" at bounding box center [171, 131] width 282 height 22
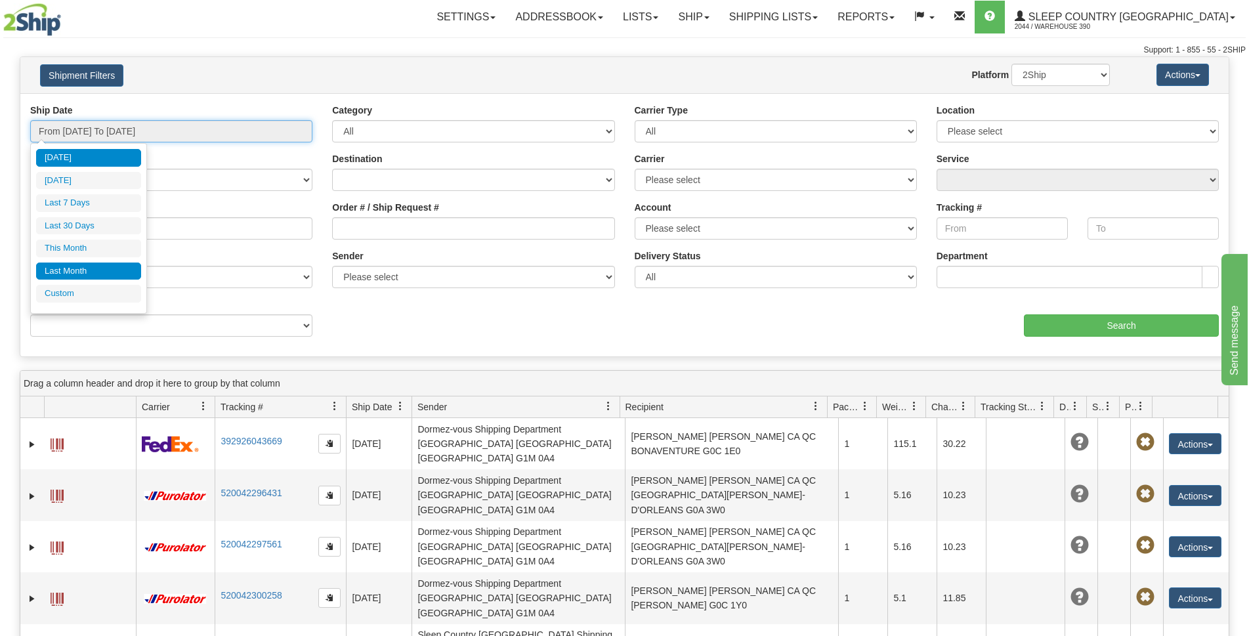
type input "[DATE]"
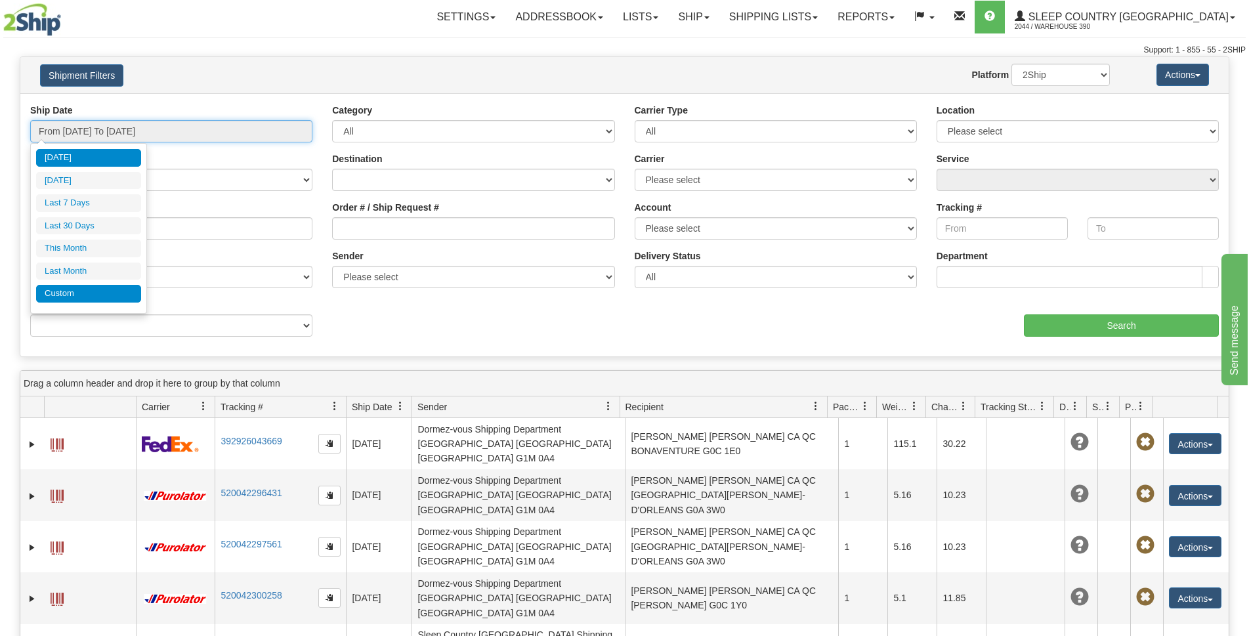
type input "[DATE]"
click at [75, 294] on li "Custom" at bounding box center [88, 294] width 105 height 18
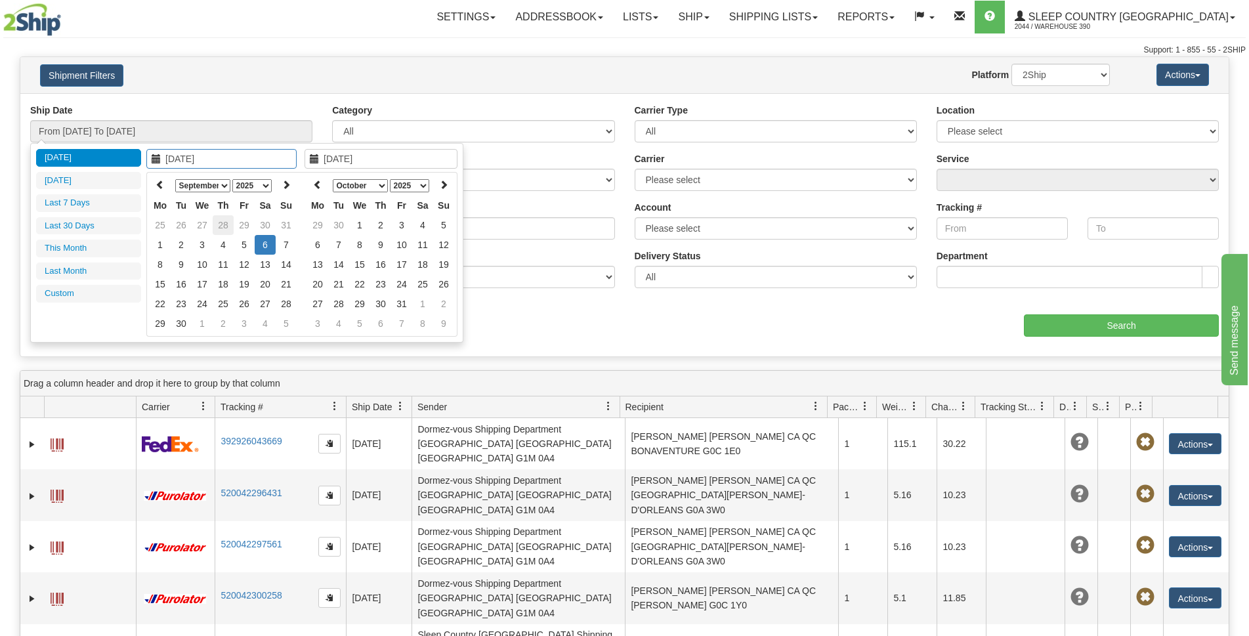
type input "[DATE]"
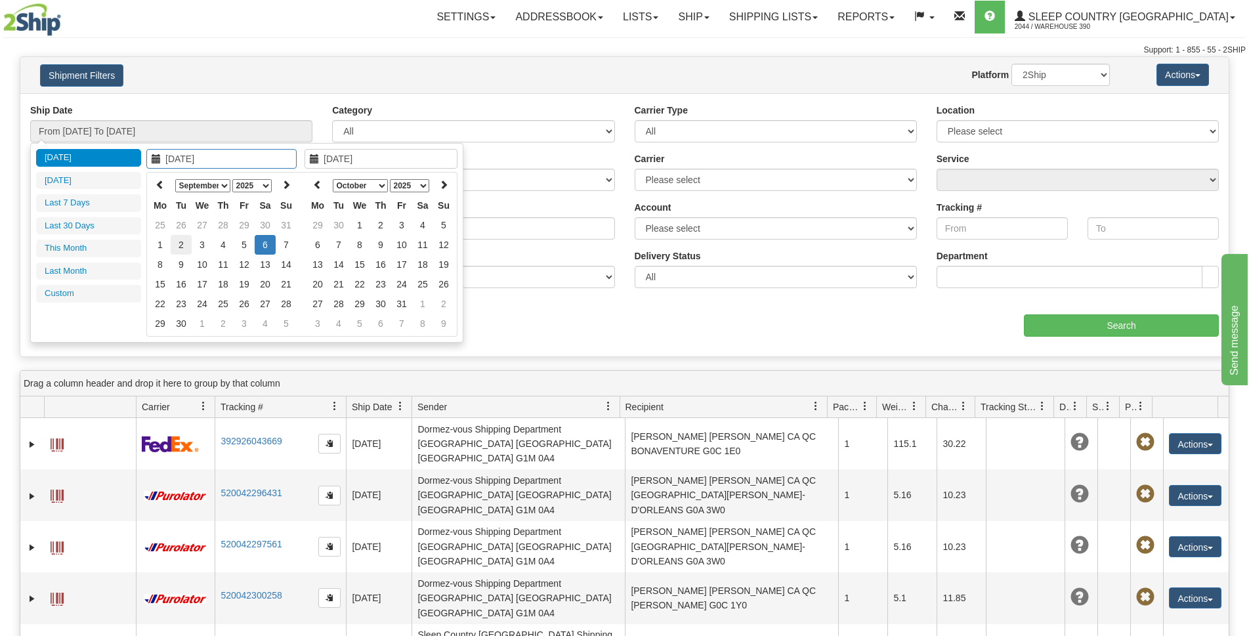
click at [187, 246] on td "2" at bounding box center [181, 245] width 21 height 20
type input "[DATE]"
click at [185, 246] on td "2" at bounding box center [181, 245] width 21 height 20
type input "From [DATE] To [DATE]"
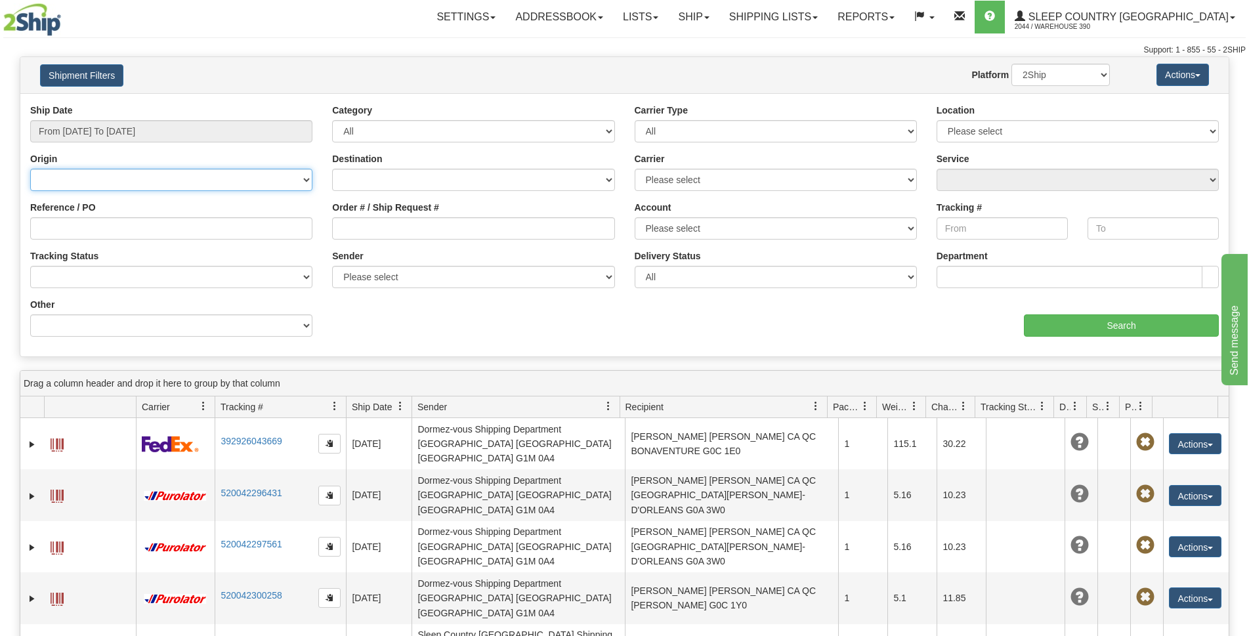
click at [149, 183] on select "[GEOGRAPHIC_DATA] [GEOGRAPHIC_DATA] [GEOGRAPHIC_DATA] [US_STATE] [GEOGRAPHIC_DA…" at bounding box center [171, 180] width 282 height 22
select select "CA"
click at [30, 169] on select "[GEOGRAPHIC_DATA] [GEOGRAPHIC_DATA] [GEOGRAPHIC_DATA] [US_STATE] [GEOGRAPHIC_DA…" at bounding box center [171, 180] width 282 height 22
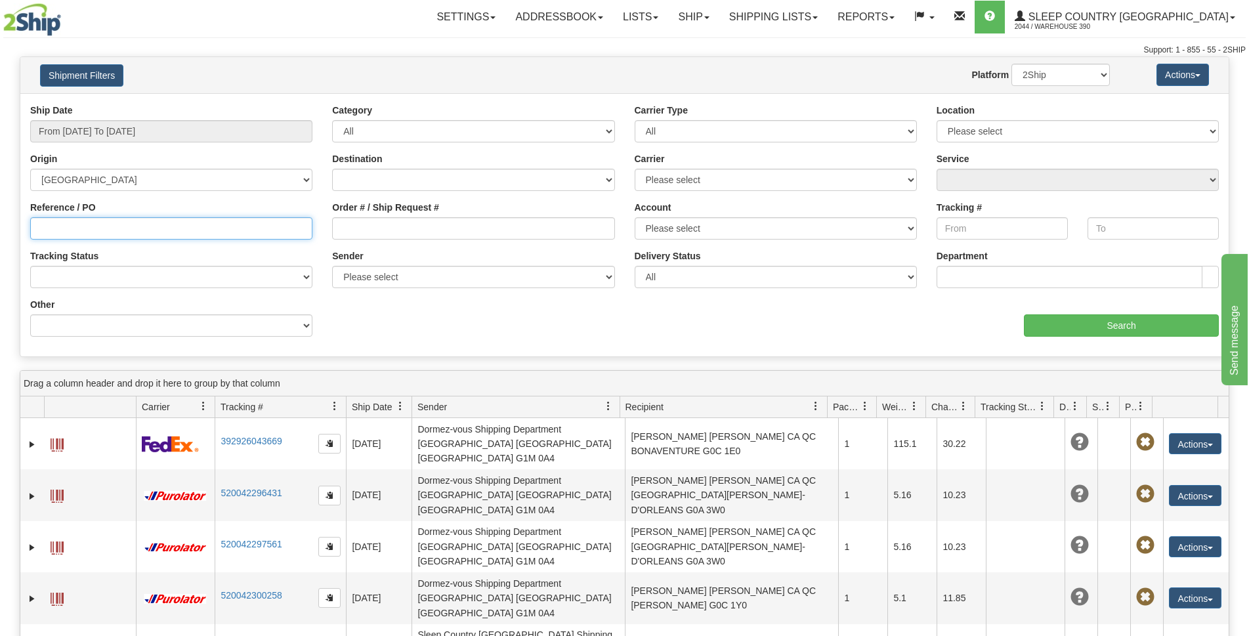
click at [121, 226] on input "Reference / PO" at bounding box center [171, 228] width 282 height 22
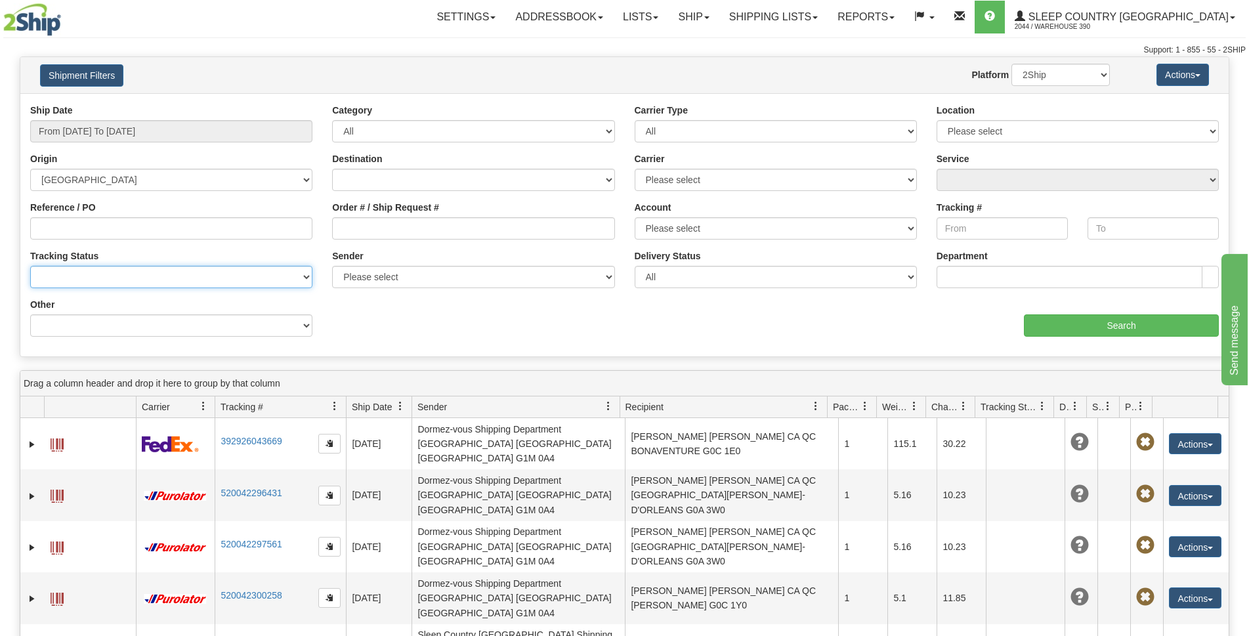
click at [133, 285] on select "No Tracking Info Delivered In Transit Out For Delivery Exception Partial Delive…" at bounding box center [171, 277] width 282 height 22
click at [132, 282] on select "No Tracking Info Delivered In Transit Out For Delivery Exception Partial Delive…" at bounding box center [171, 277] width 282 height 22
click at [395, 131] on select "All Inbound Outbound" at bounding box center [473, 131] width 282 height 22
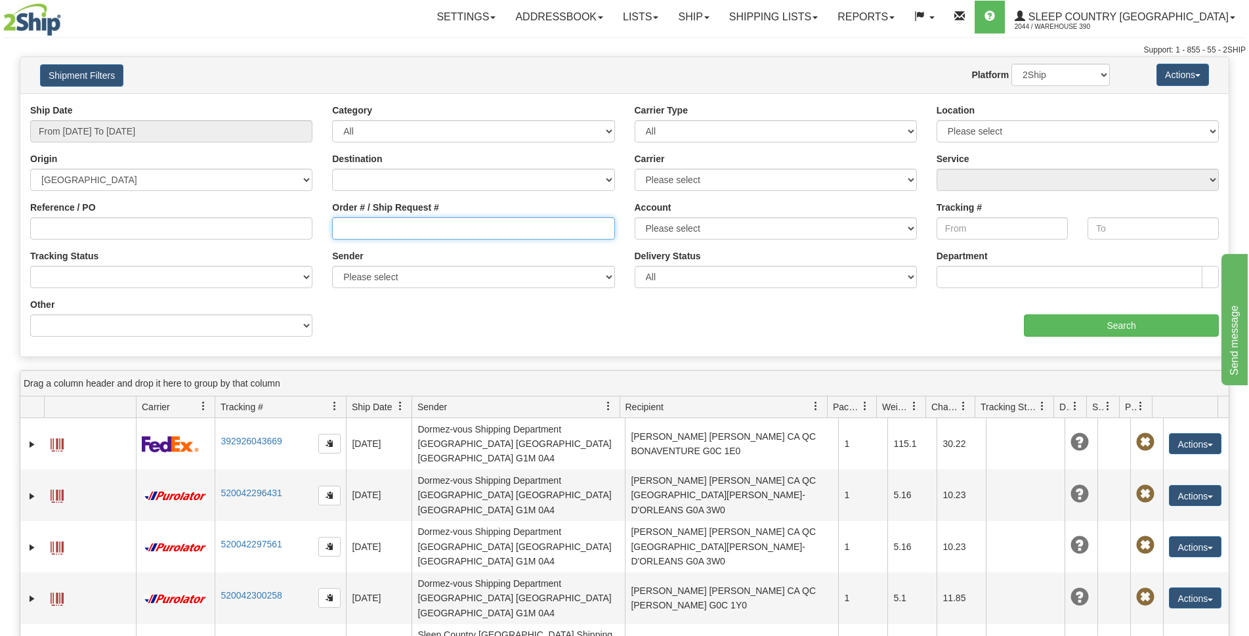
click at [397, 229] on input "Order # / Ship Request #" at bounding box center [473, 228] width 282 height 22
click at [442, 177] on select "[GEOGRAPHIC_DATA] [GEOGRAPHIC_DATA] [GEOGRAPHIC_DATA] [US_STATE] [GEOGRAPHIC_DA…" at bounding box center [473, 180] width 282 height 22
select select "CA"
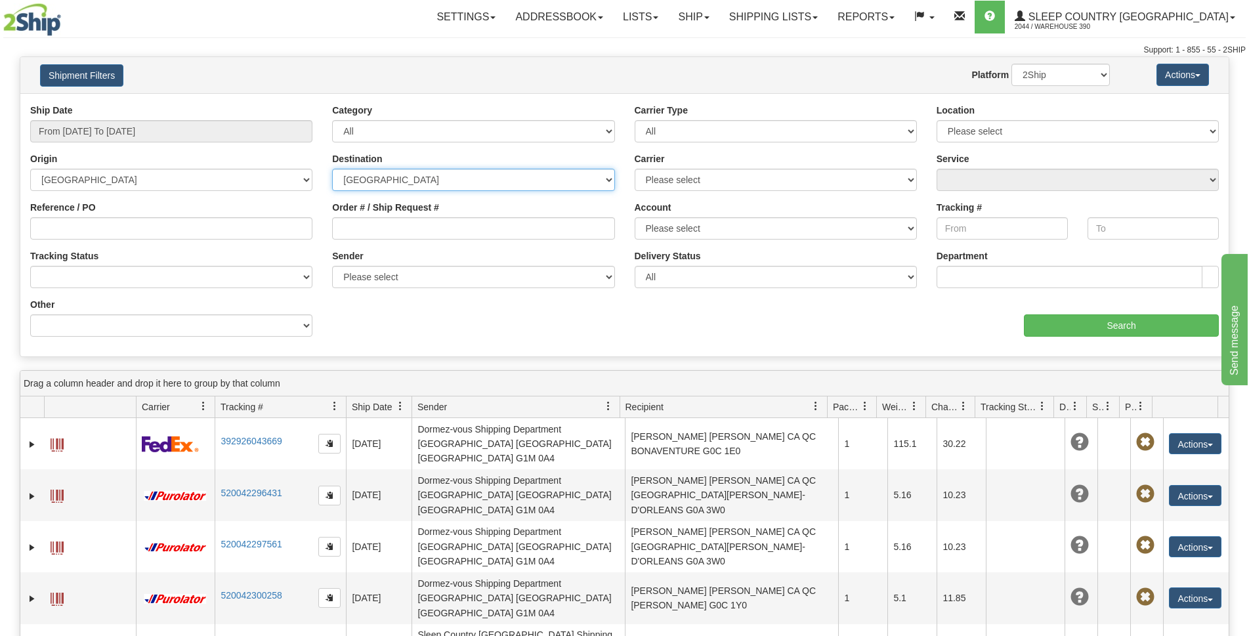
click at [332, 169] on select "[GEOGRAPHIC_DATA] [GEOGRAPHIC_DATA] [GEOGRAPHIC_DATA] [US_STATE] [GEOGRAPHIC_DA…" at bounding box center [473, 180] width 282 height 22
click at [710, 189] on select "Please select [GEOGRAPHIC_DATA] Post Canpar FedEx Express® My Carrier Purolator…" at bounding box center [776, 180] width 282 height 22
click at [711, 189] on select "Please select [GEOGRAPHIC_DATA] Post Canpar FedEx Express® My Carrier Purolator…" at bounding box center [776, 180] width 282 height 22
click at [697, 129] on select "All Most Common Small Package (Parcel / Courier) International Less Than Truckl…" at bounding box center [776, 131] width 282 height 22
click at [635, 120] on select "All Most Common Small Package (Parcel / Courier) International Less Than Truckl…" at bounding box center [776, 131] width 282 height 22
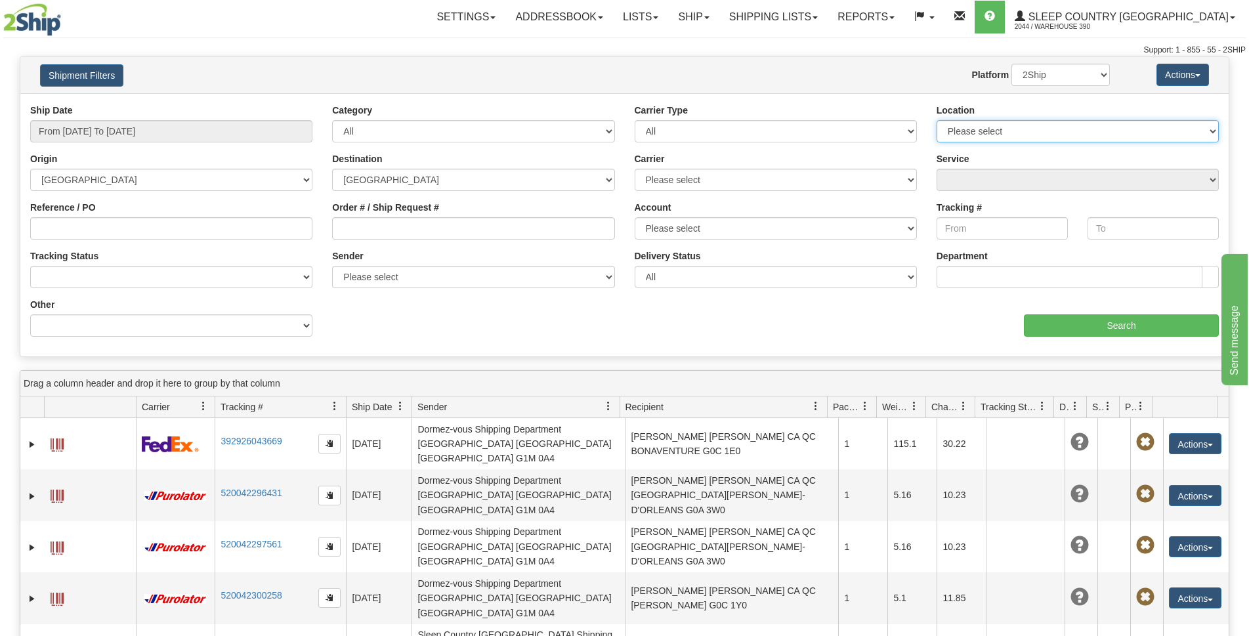
click at [961, 137] on select "Please select 390 [PERSON_NAME] DUVET 300 [PERSON_NAME] NEXE" at bounding box center [1078, 131] width 282 height 22
select select "3940"
click at [937, 120] on select "Please select 390 [PERSON_NAME] DUVET 300 [PERSON_NAME] NEXE" at bounding box center [1078, 131] width 282 height 22
click at [1128, 276] on input "text" at bounding box center [1070, 277] width 266 height 22
click at [1132, 325] on input "Search" at bounding box center [1121, 325] width 195 height 22
